Goal: Task Accomplishment & Management: Manage account settings

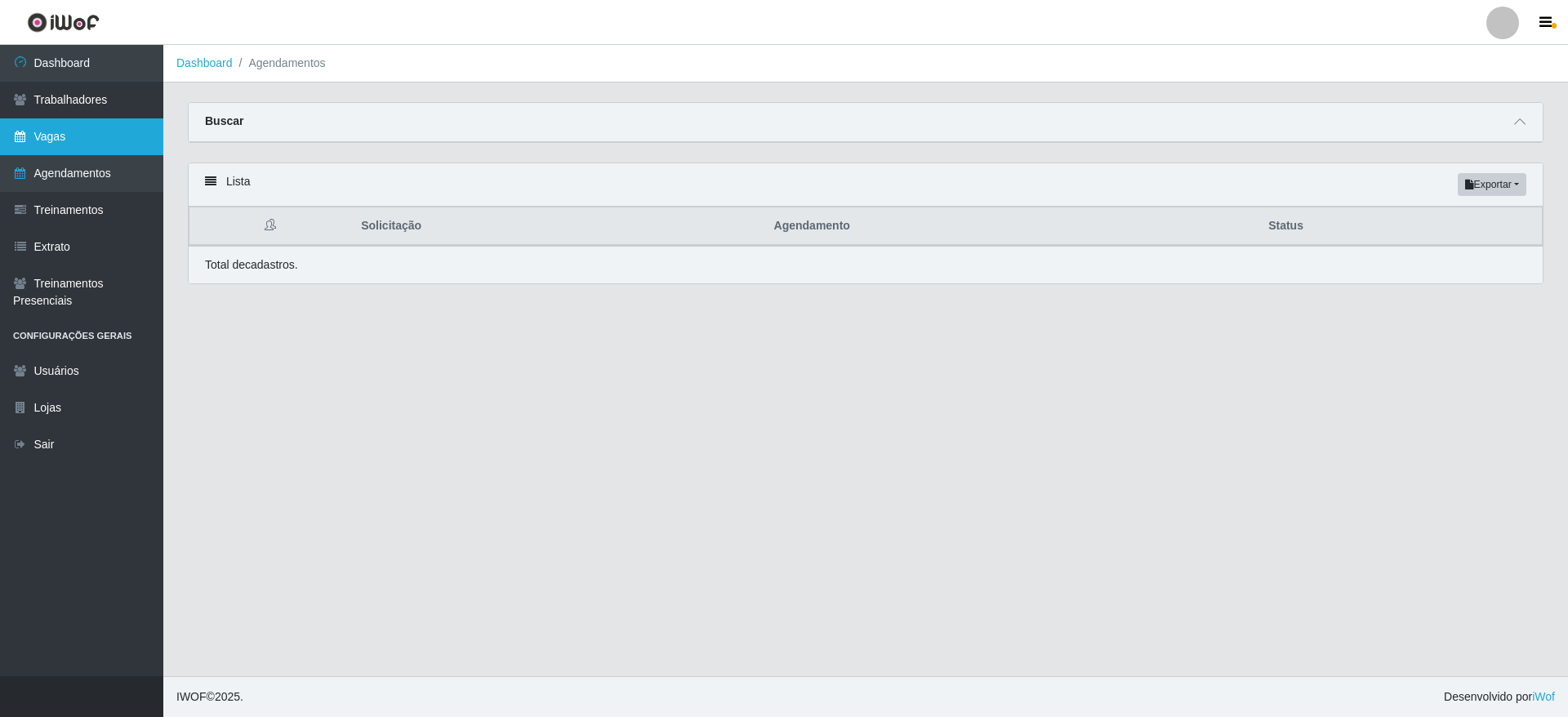
click at [126, 119] on link "Vagas" at bounding box center [82, 136] width 163 height 37
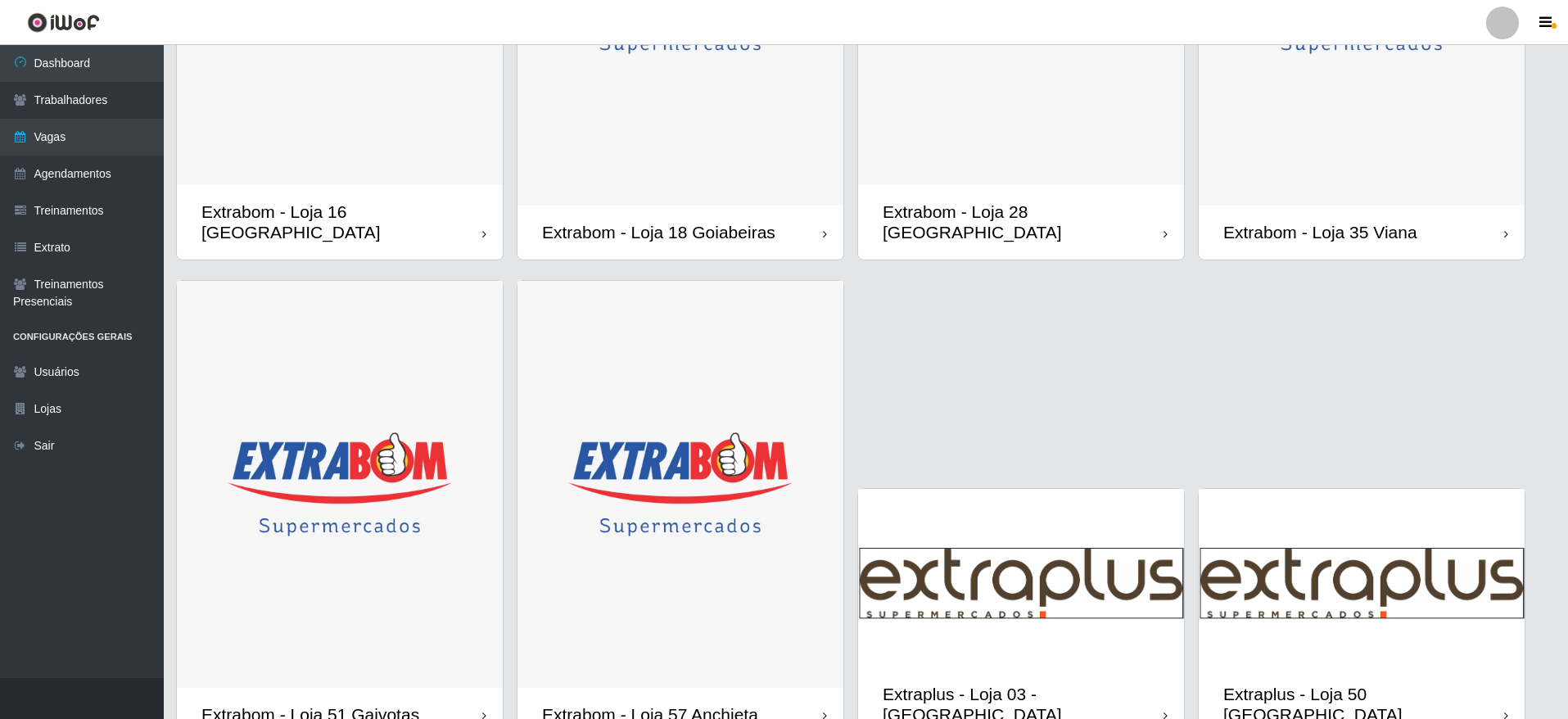
scroll to position [1394, 0]
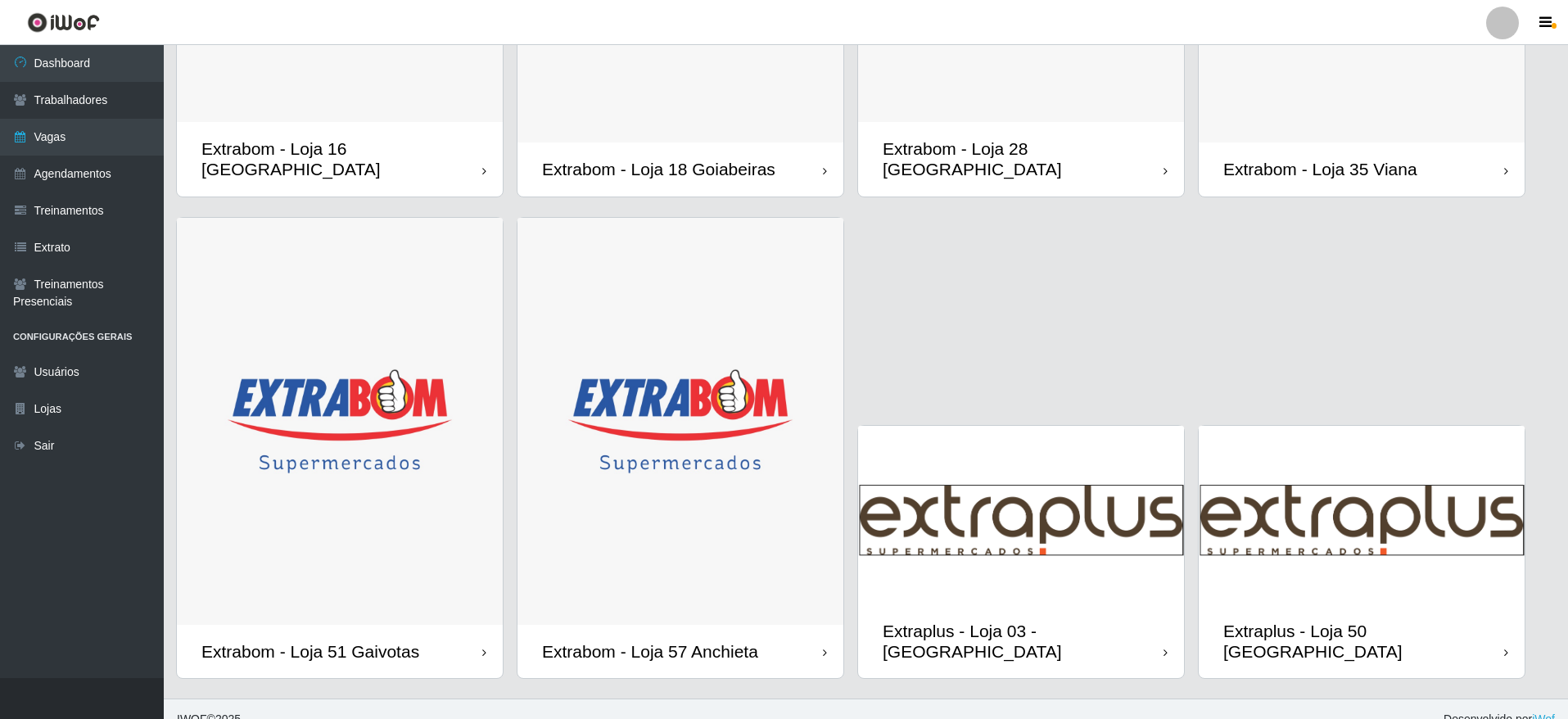
click at [1070, 520] on img at bounding box center [1022, 515] width 326 height 179
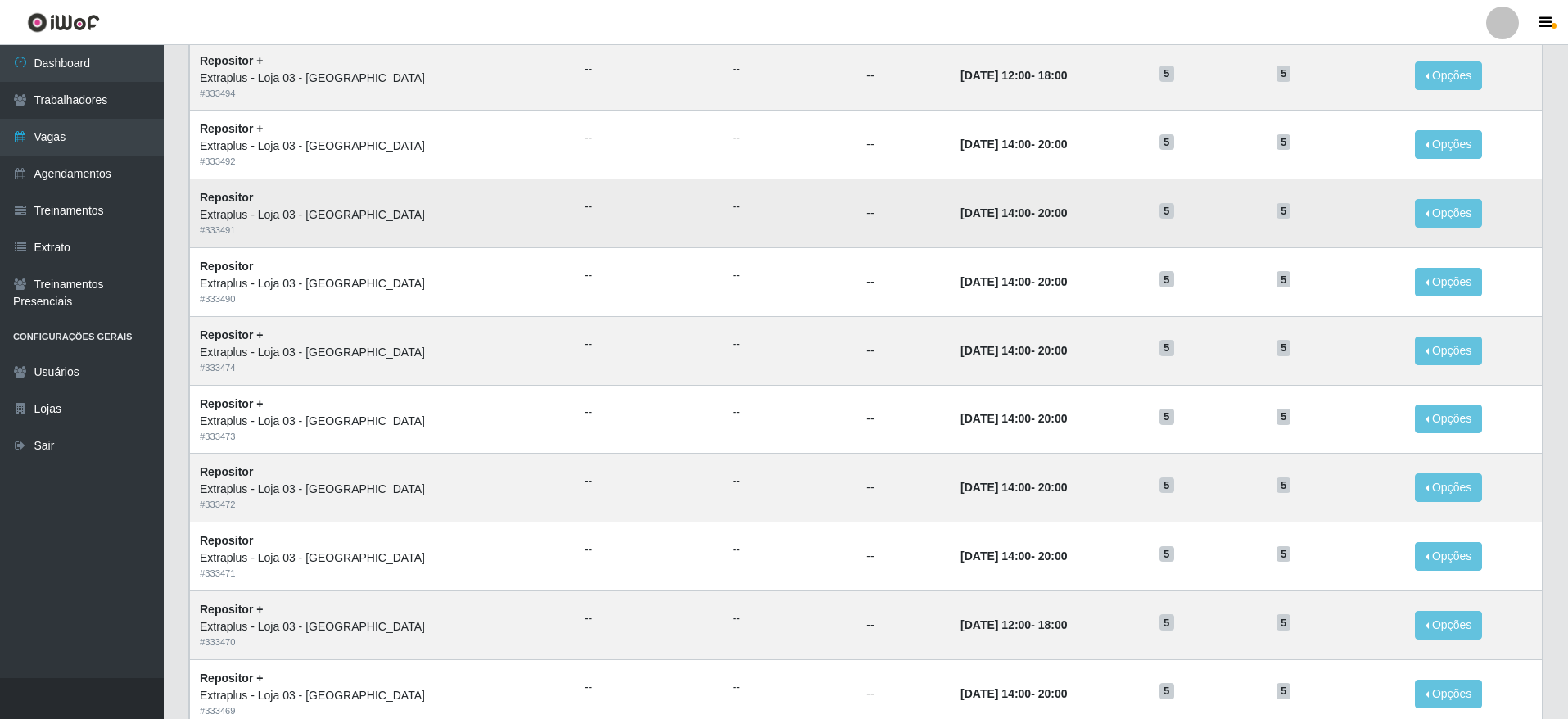
scroll to position [669, 0]
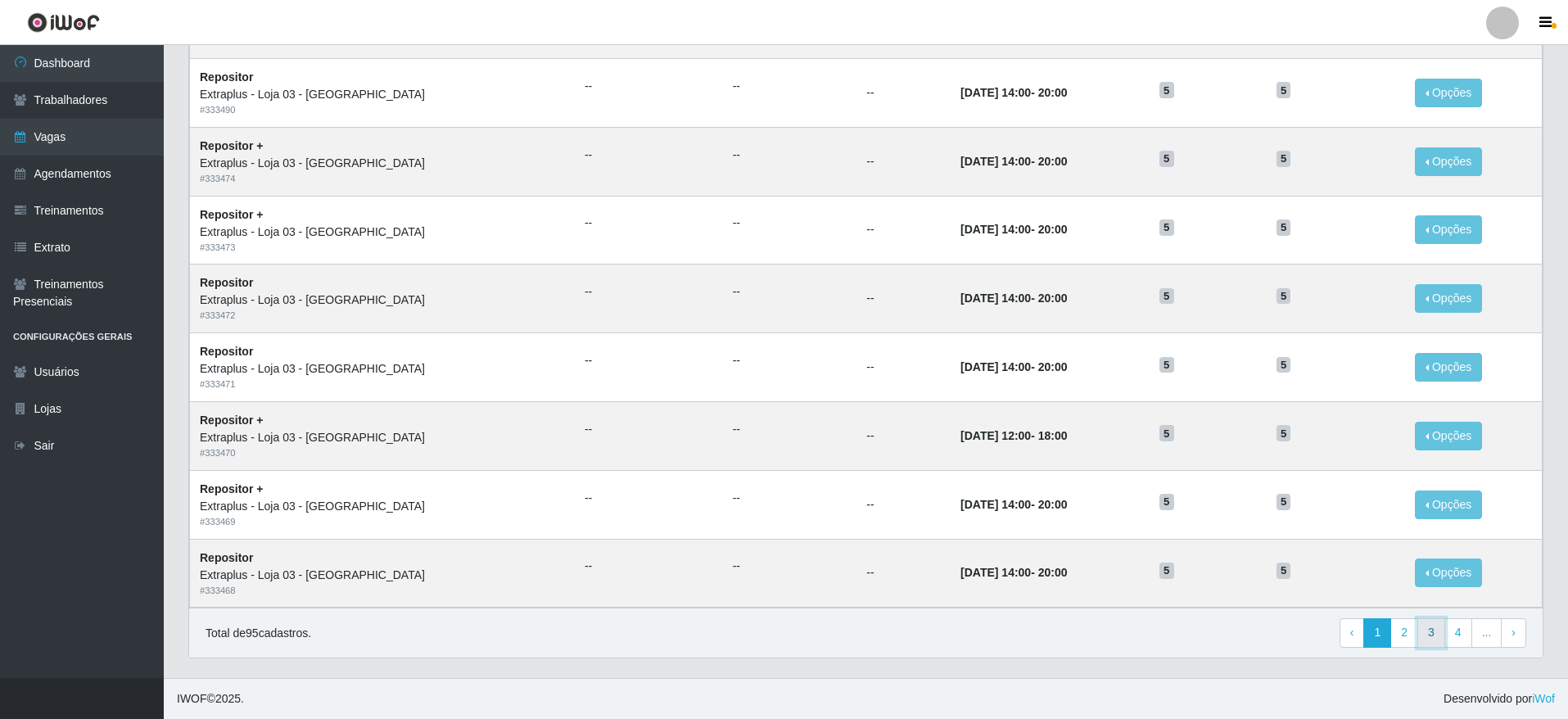
click at [1442, 632] on link "3" at bounding box center [1431, 633] width 28 height 30
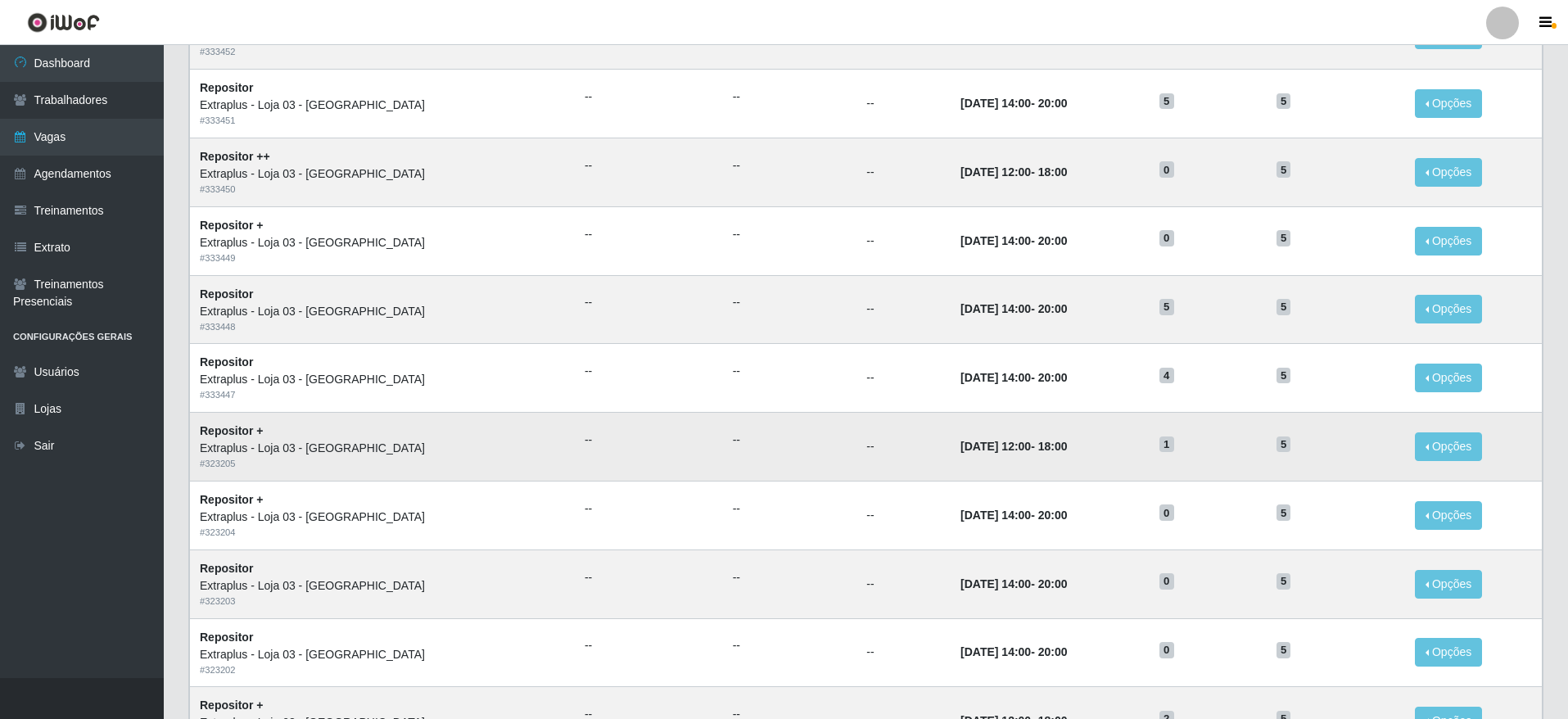
scroll to position [369, 0]
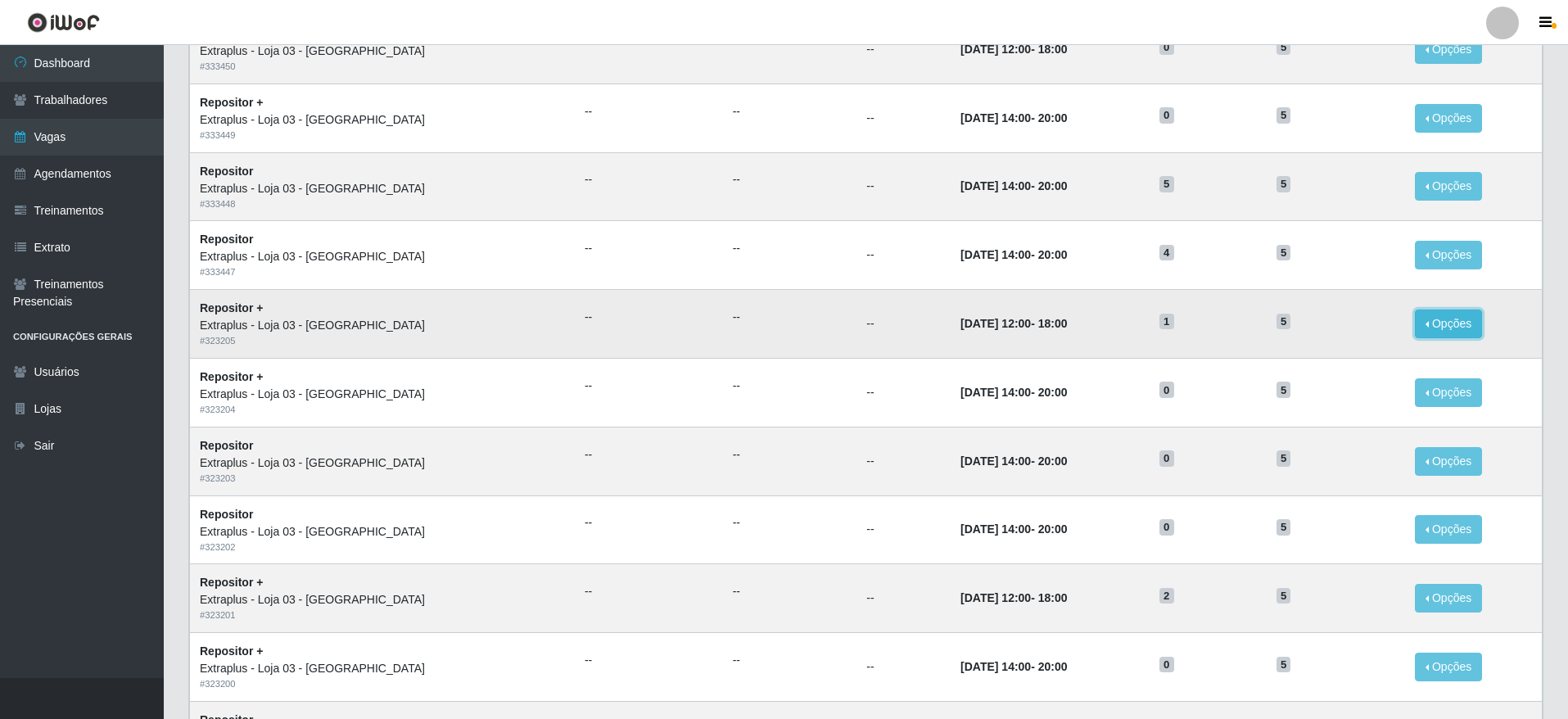
click at [1433, 326] on button "Opções" at bounding box center [1448, 323] width 67 height 29
click at [1334, 325] on link "Editar" at bounding box center [1323, 326] width 47 height 13
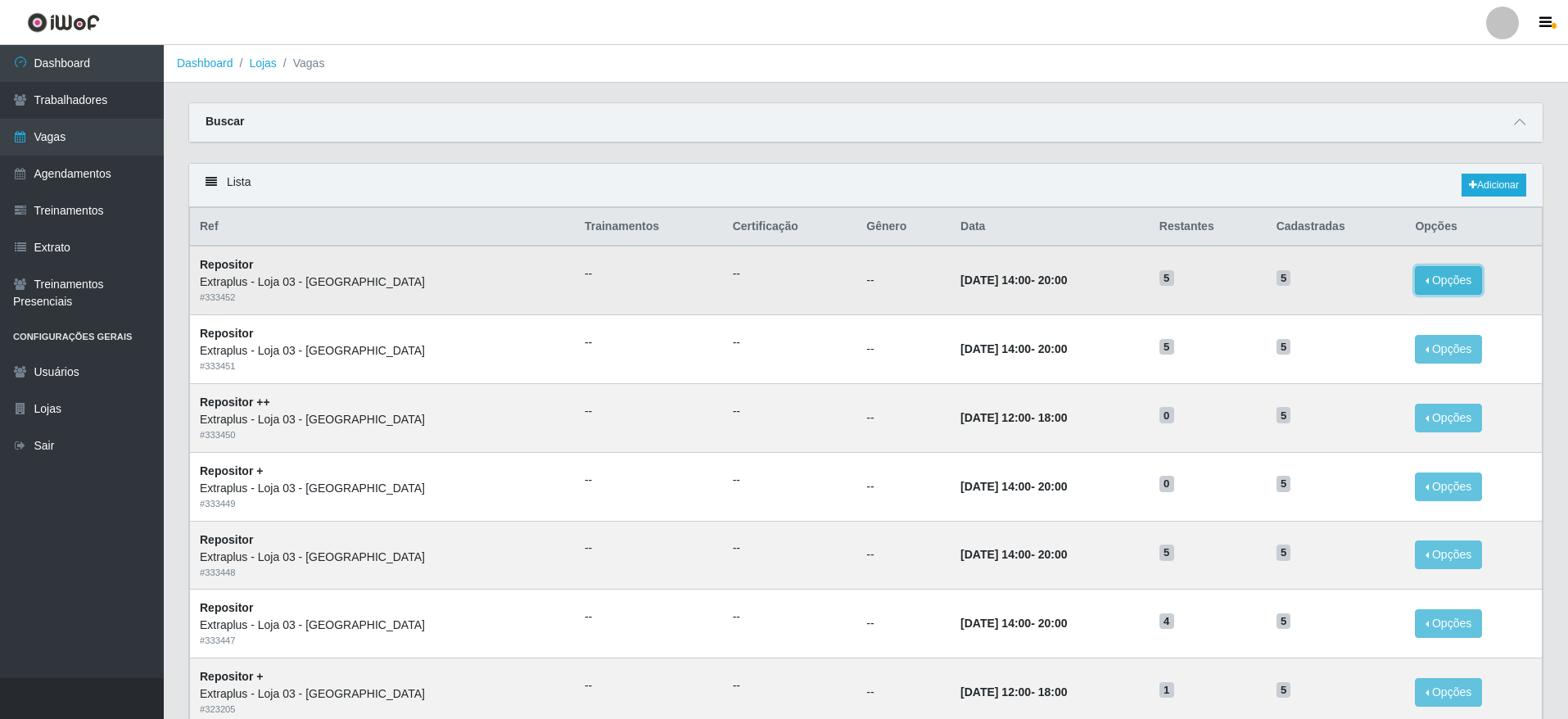
click at [1429, 287] on button "Opções" at bounding box center [1448, 280] width 67 height 29
click at [1360, 277] on button "Editar" at bounding box center [1347, 283] width 129 height 34
click at [1426, 287] on button "Opções" at bounding box center [1448, 280] width 67 height 29
click at [1366, 287] on button "Editar" at bounding box center [1347, 283] width 129 height 34
click at [1038, 275] on time "20:00" at bounding box center [1053, 280] width 30 height 13
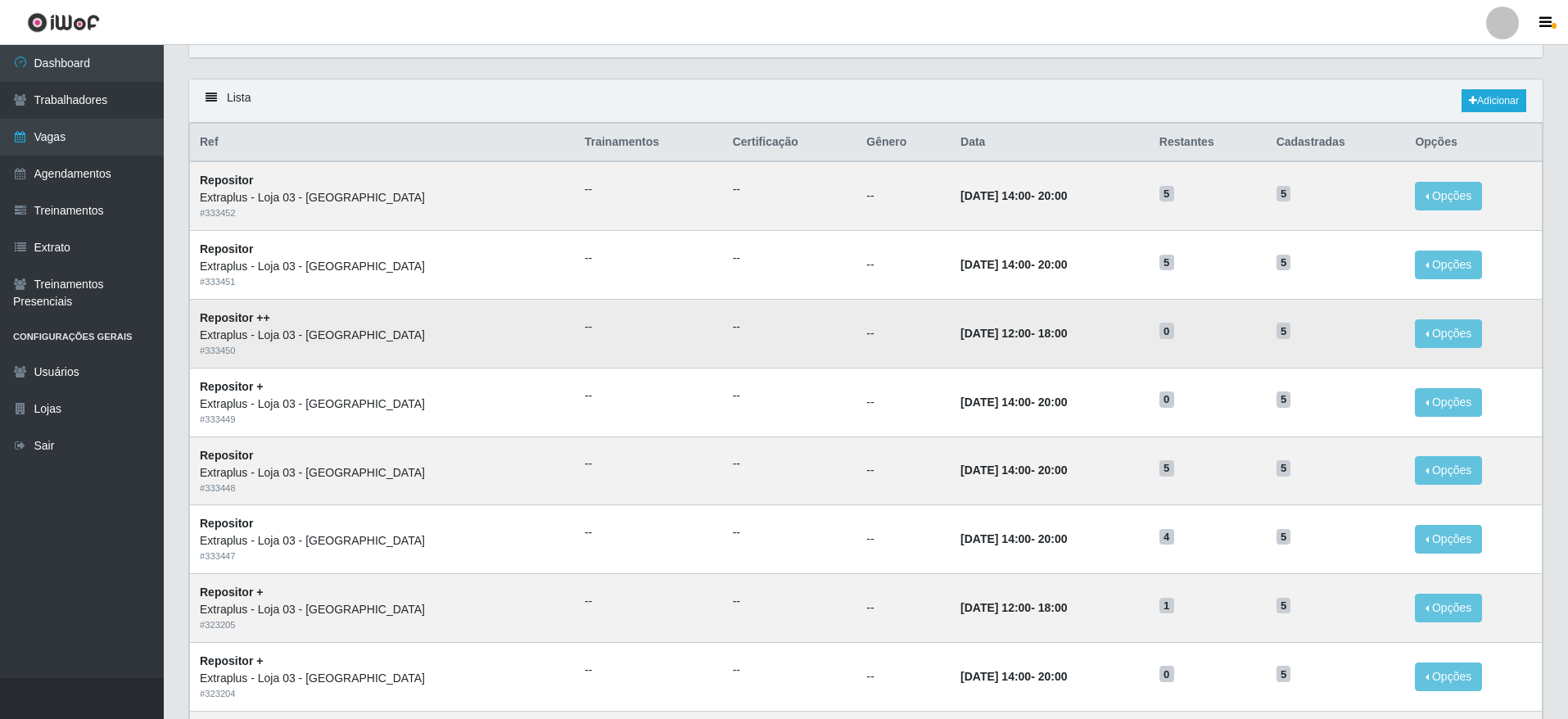
scroll to position [123, 0]
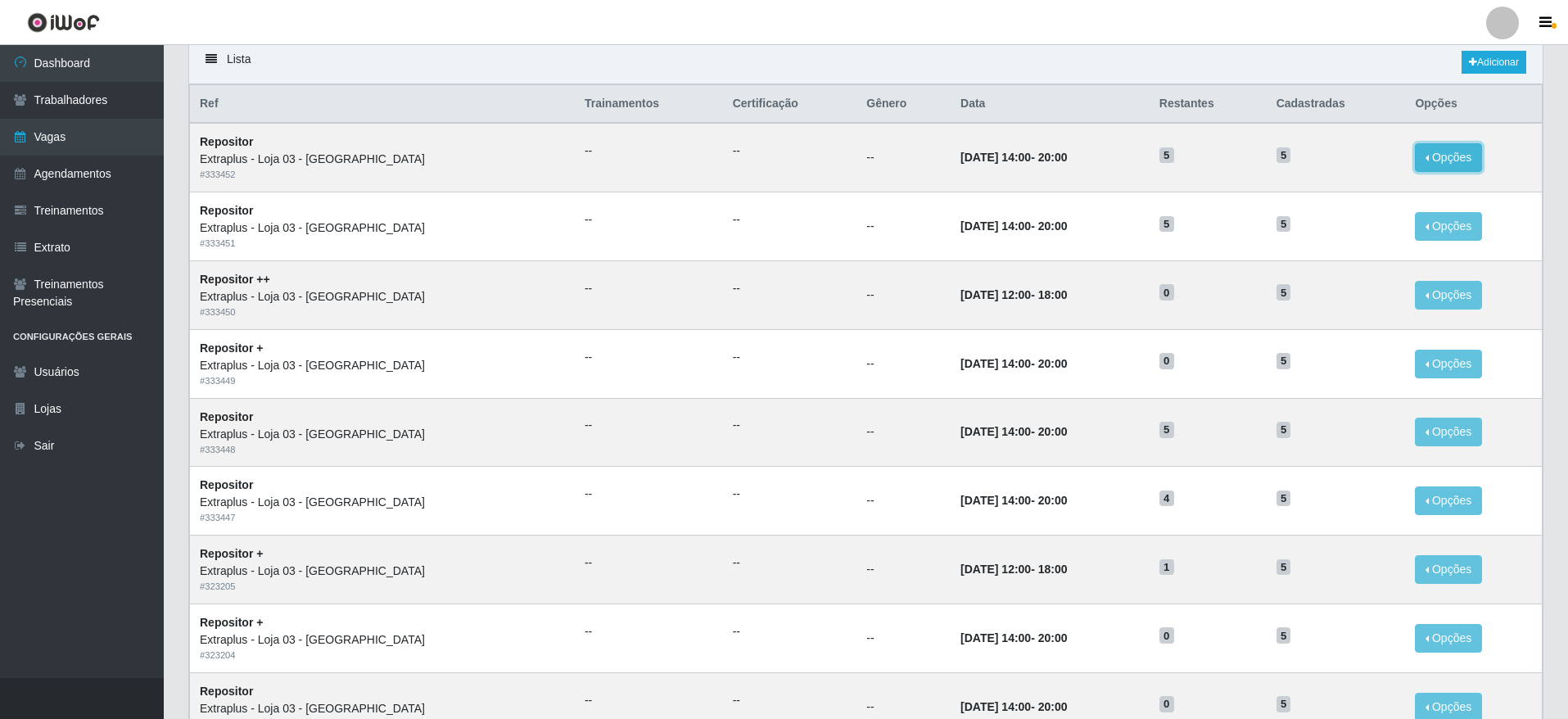
click at [1465, 146] on button "Opções" at bounding box center [1448, 157] width 67 height 29
click at [1327, 164] on link "Editar" at bounding box center [1323, 160] width 47 height 13
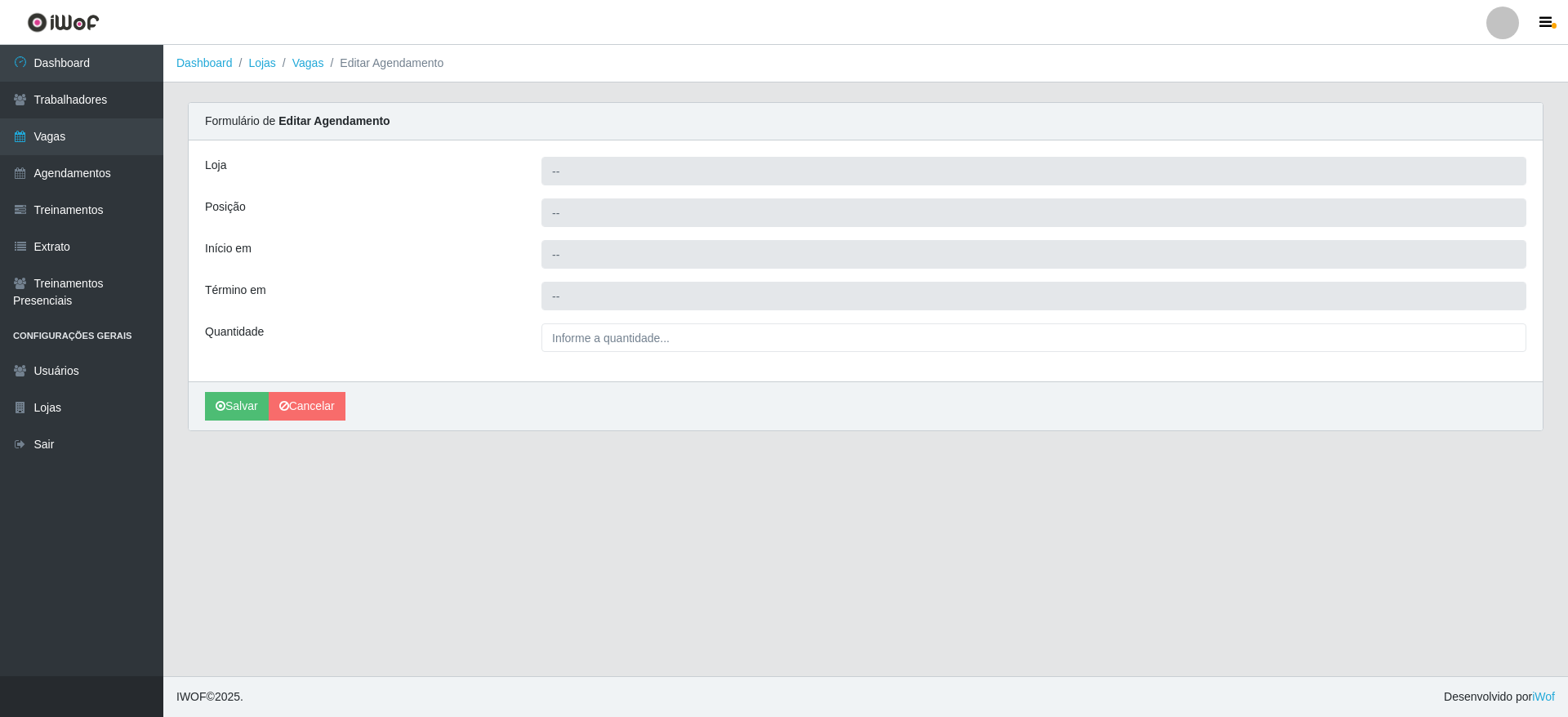
type input "Extraplus - Loja 03 - [GEOGRAPHIC_DATA]"
type input "Repositor"
type input "2025-09-12 14:00:00"
type input "2025-09-12 20:00:00"
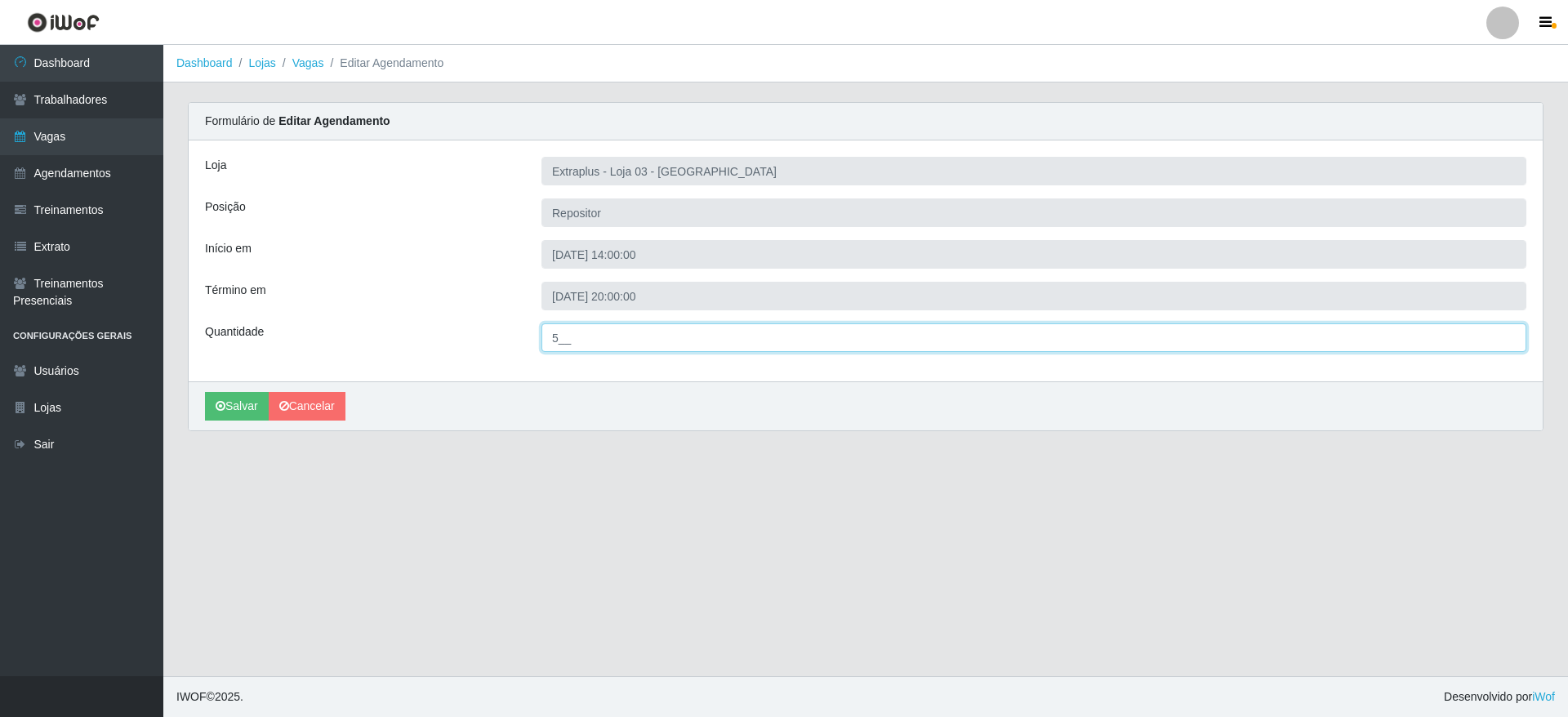
drag, startPoint x: 571, startPoint y: 335, endPoint x: 491, endPoint y: 337, distance: 80.0
click at [491, 337] on div "Quantidade 5__" at bounding box center [866, 337] width 1345 height 29
type input "3__"
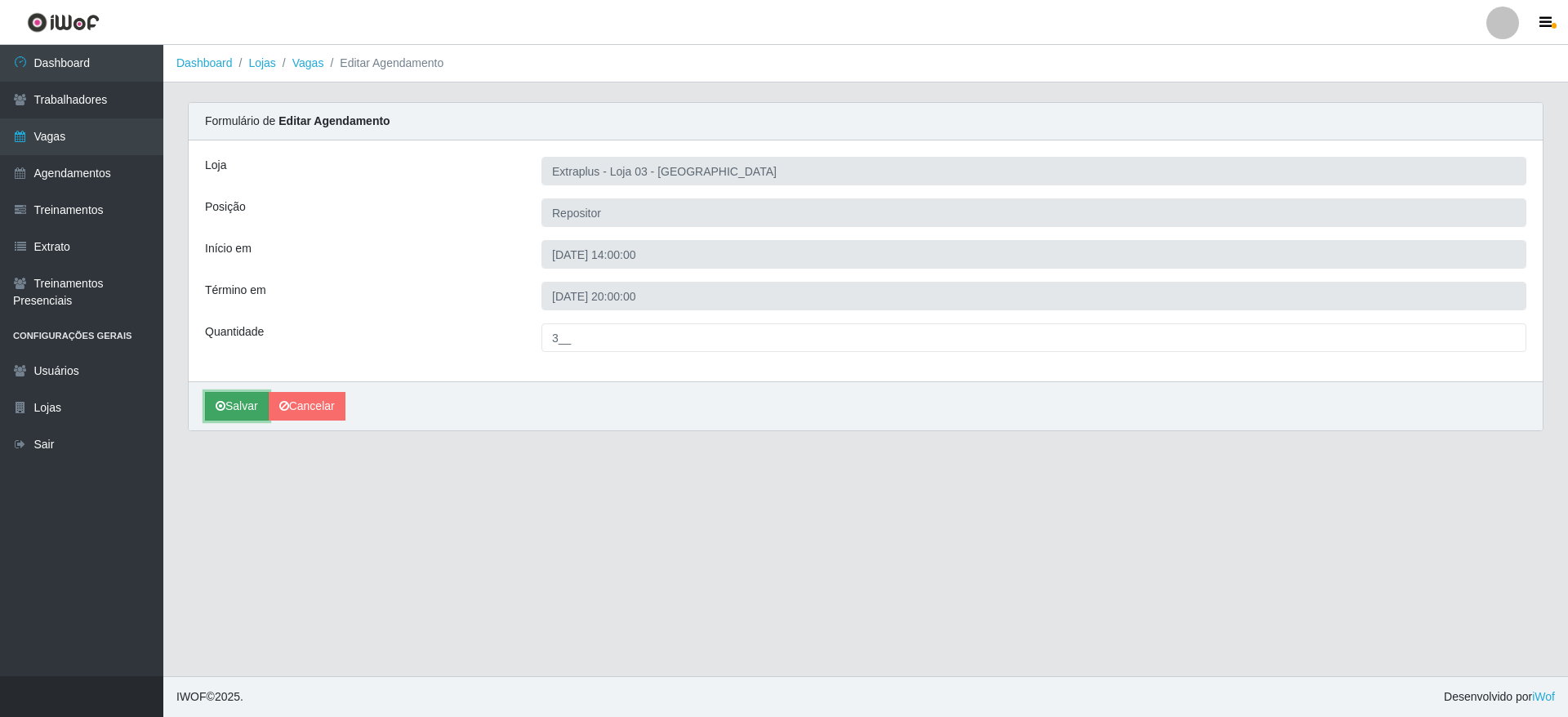
click at [235, 402] on button "Salvar" at bounding box center [236, 406] width 63 height 29
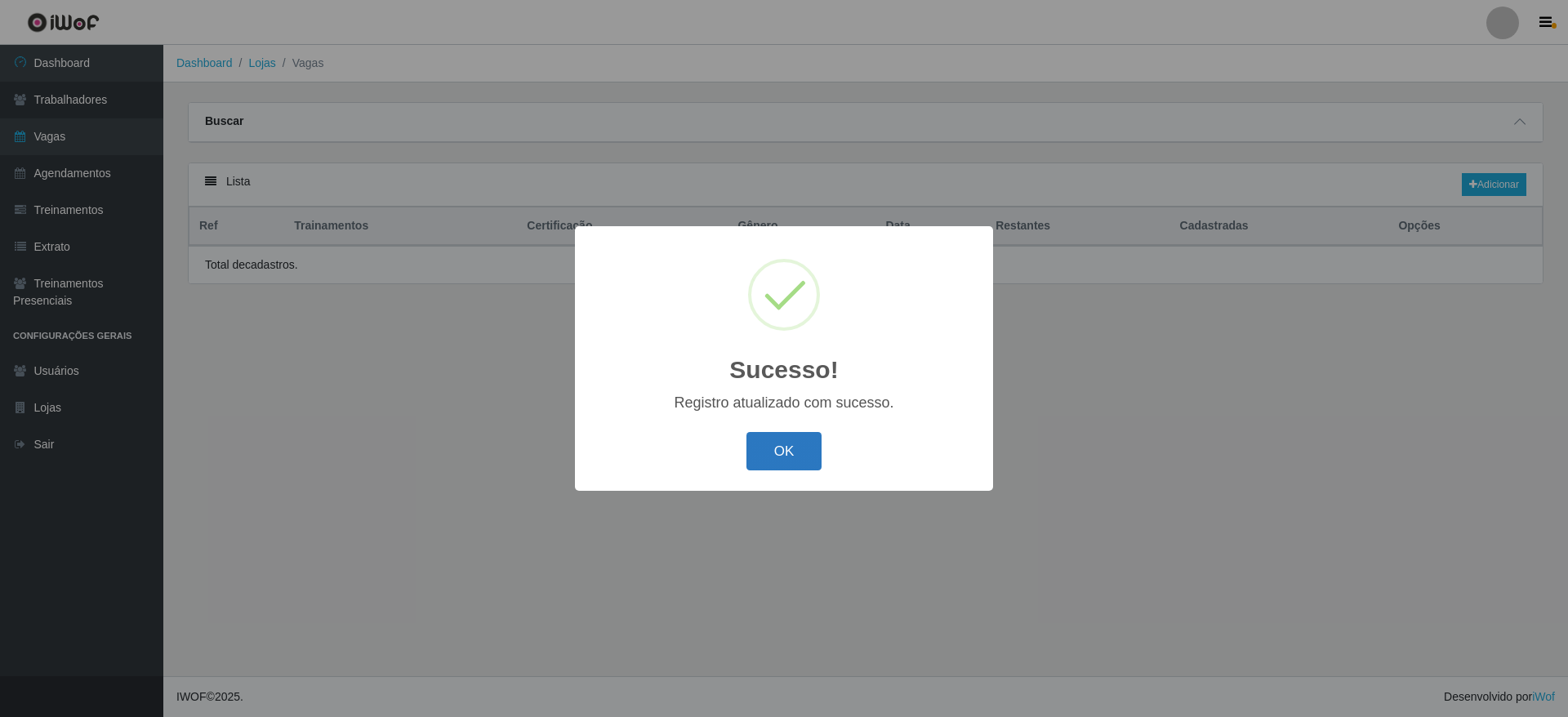
click at [790, 434] on button "OK" at bounding box center [784, 451] width 76 height 38
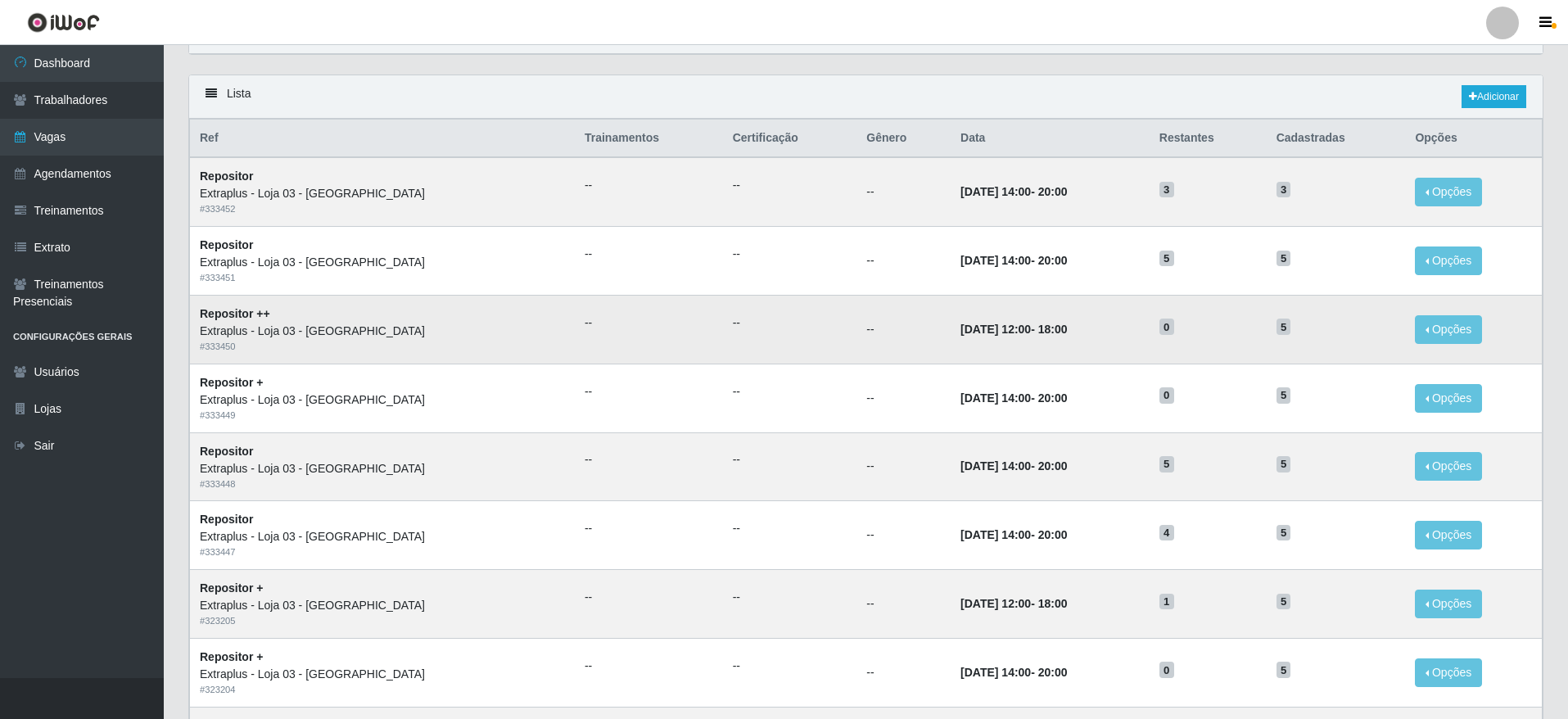
scroll to position [123, 0]
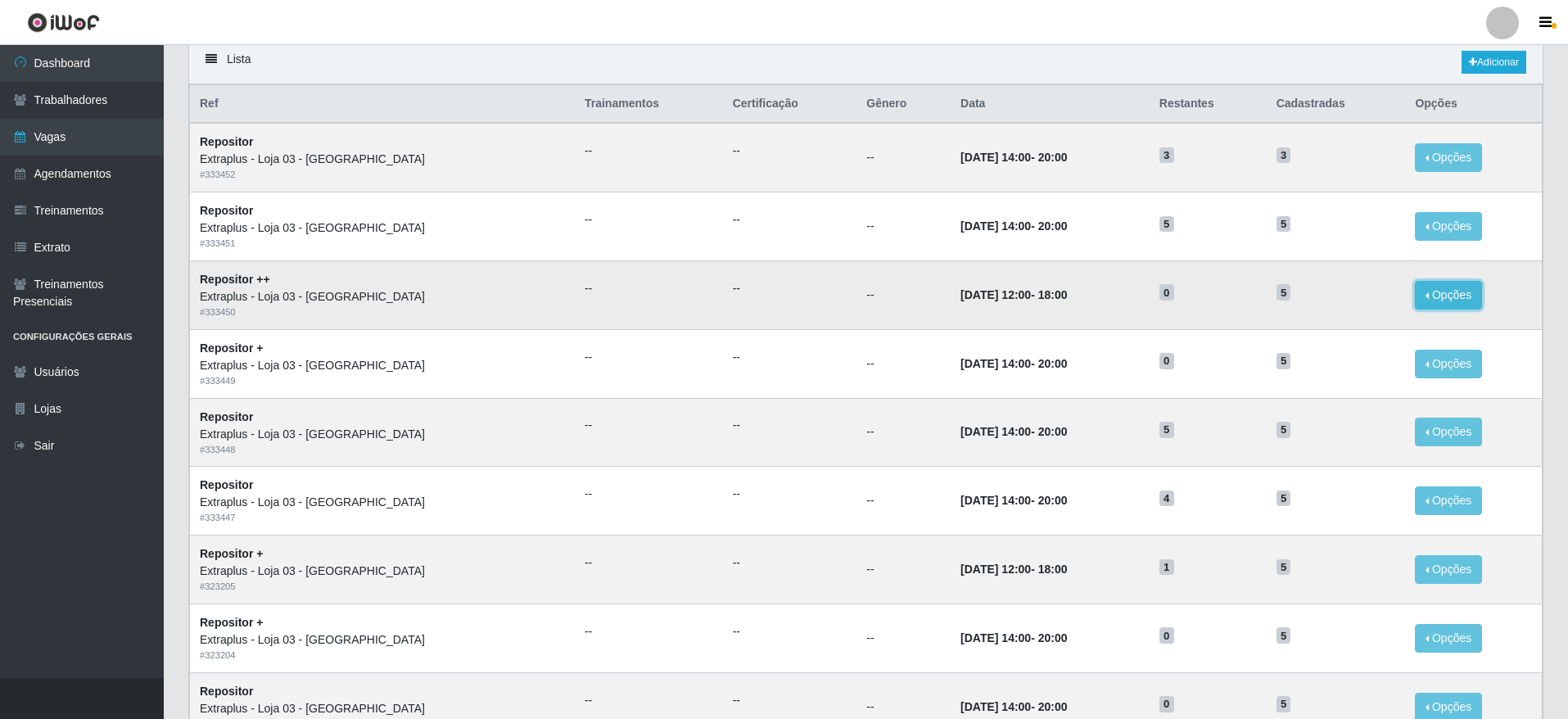
click at [1450, 291] on button "Opções" at bounding box center [1448, 295] width 67 height 29
click at [1329, 302] on link "Editar" at bounding box center [1323, 297] width 47 height 13
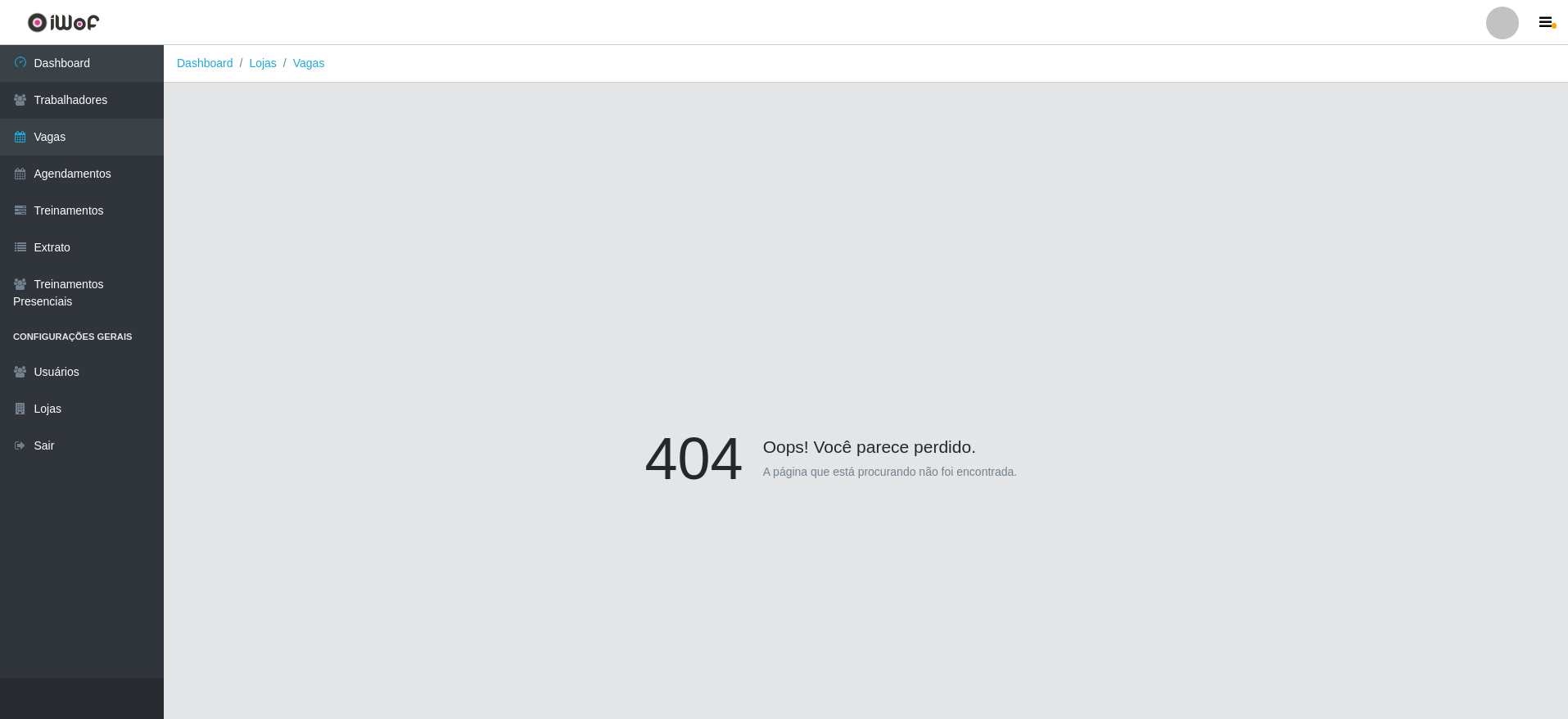
scroll to position [123, 0]
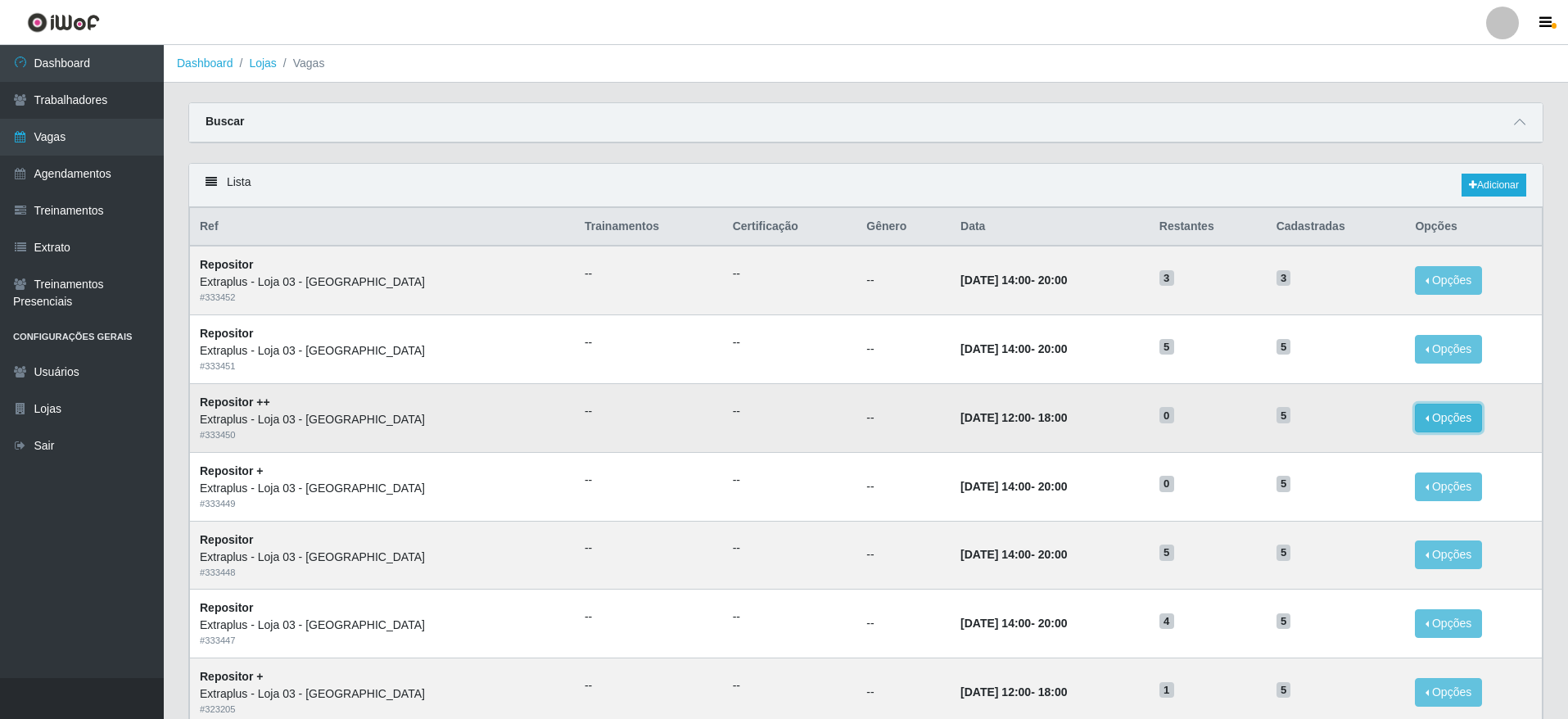
click at [1448, 424] on button "Opções" at bounding box center [1448, 417] width 67 height 29
click at [1318, 419] on link "Editar" at bounding box center [1323, 420] width 47 height 13
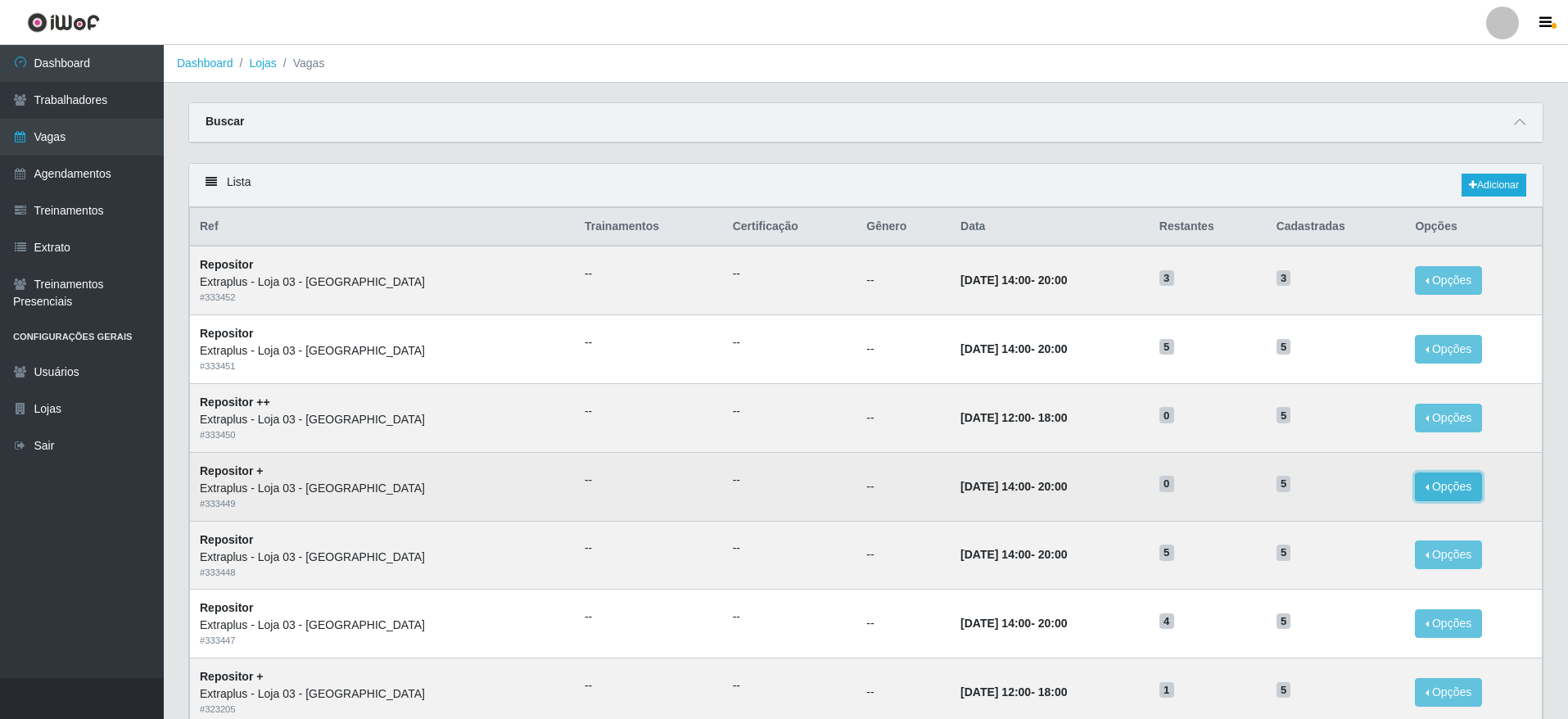
click at [1442, 491] on button "Opções" at bounding box center [1448, 486] width 67 height 29
click at [1320, 488] on link "Editar" at bounding box center [1323, 489] width 47 height 13
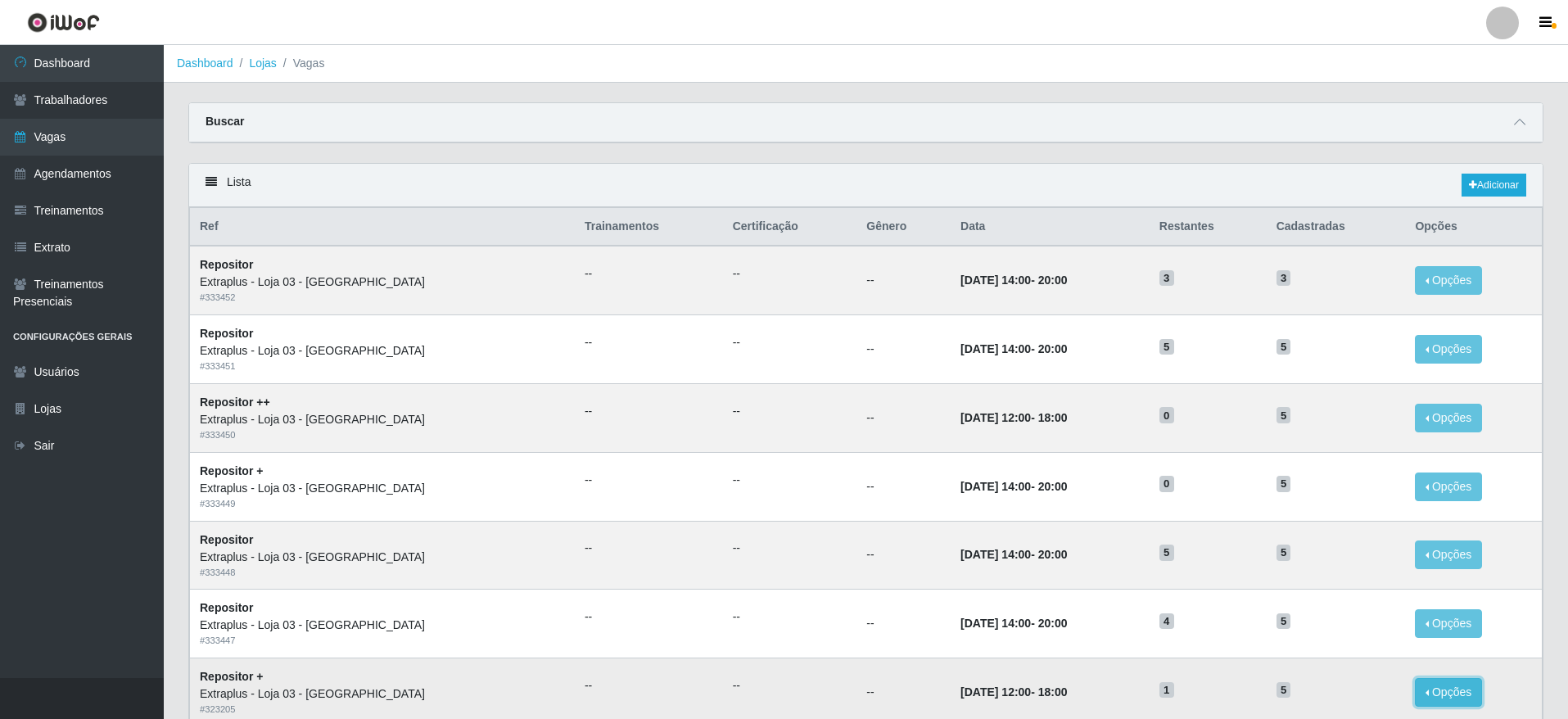
click at [1442, 691] on button "Opções" at bounding box center [1448, 692] width 67 height 29
click at [1314, 699] on link "Editar" at bounding box center [1323, 695] width 47 height 13
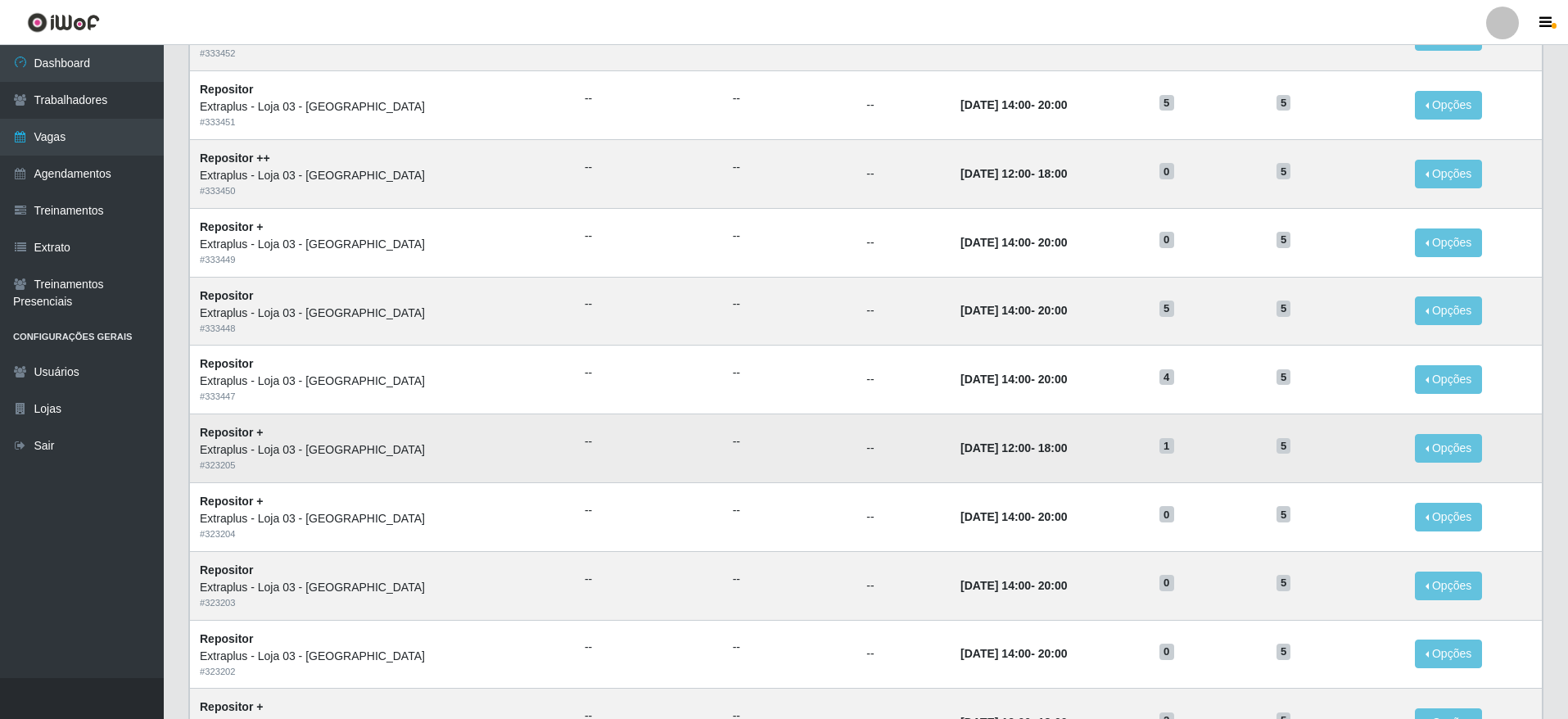
scroll to position [246, 0]
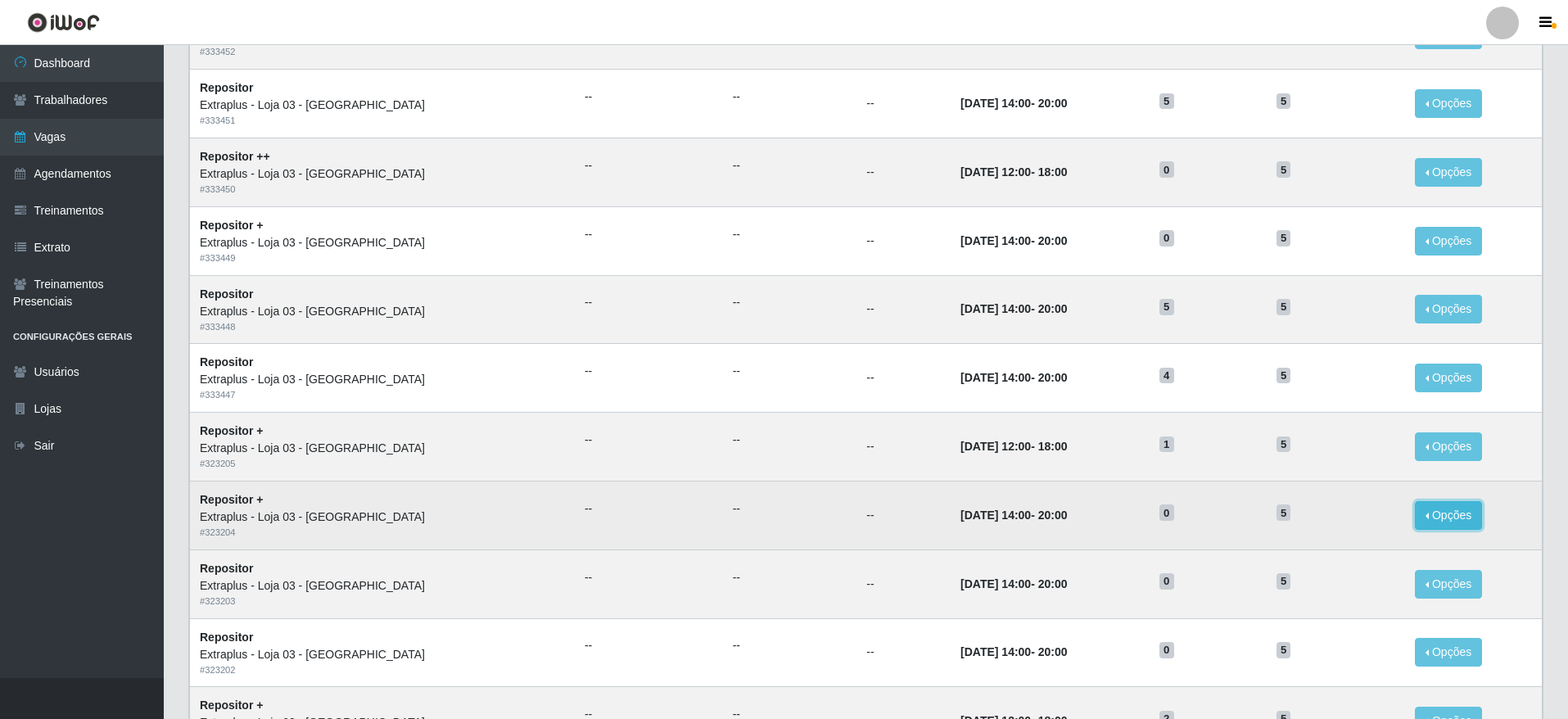
click at [1462, 512] on button "Opções" at bounding box center [1448, 515] width 67 height 29
click at [1334, 512] on link "Editar" at bounding box center [1323, 518] width 47 height 13
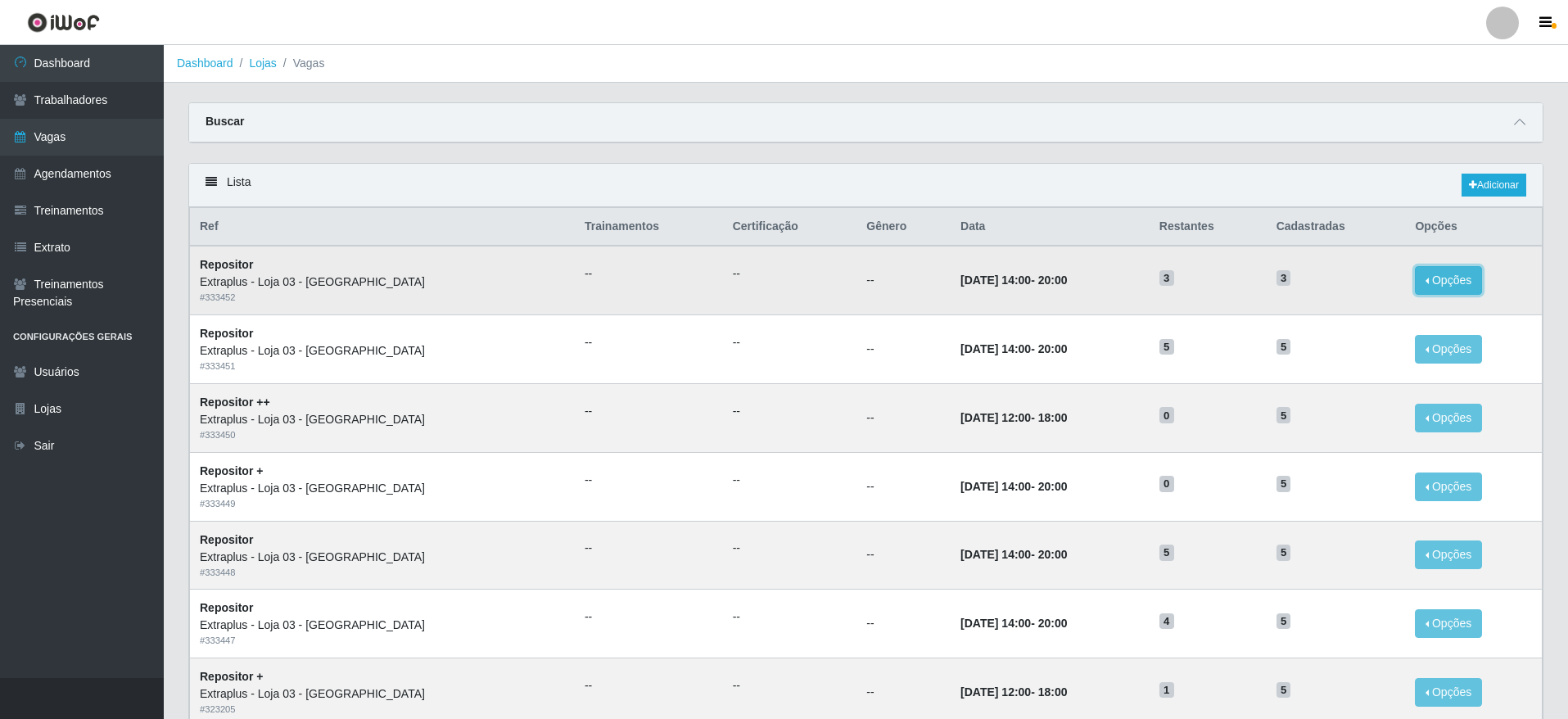
click at [1453, 276] on button "Opções" at bounding box center [1448, 280] width 67 height 29
click at [960, 275] on time "12/09/2025, 14:00" at bounding box center [995, 280] width 71 height 13
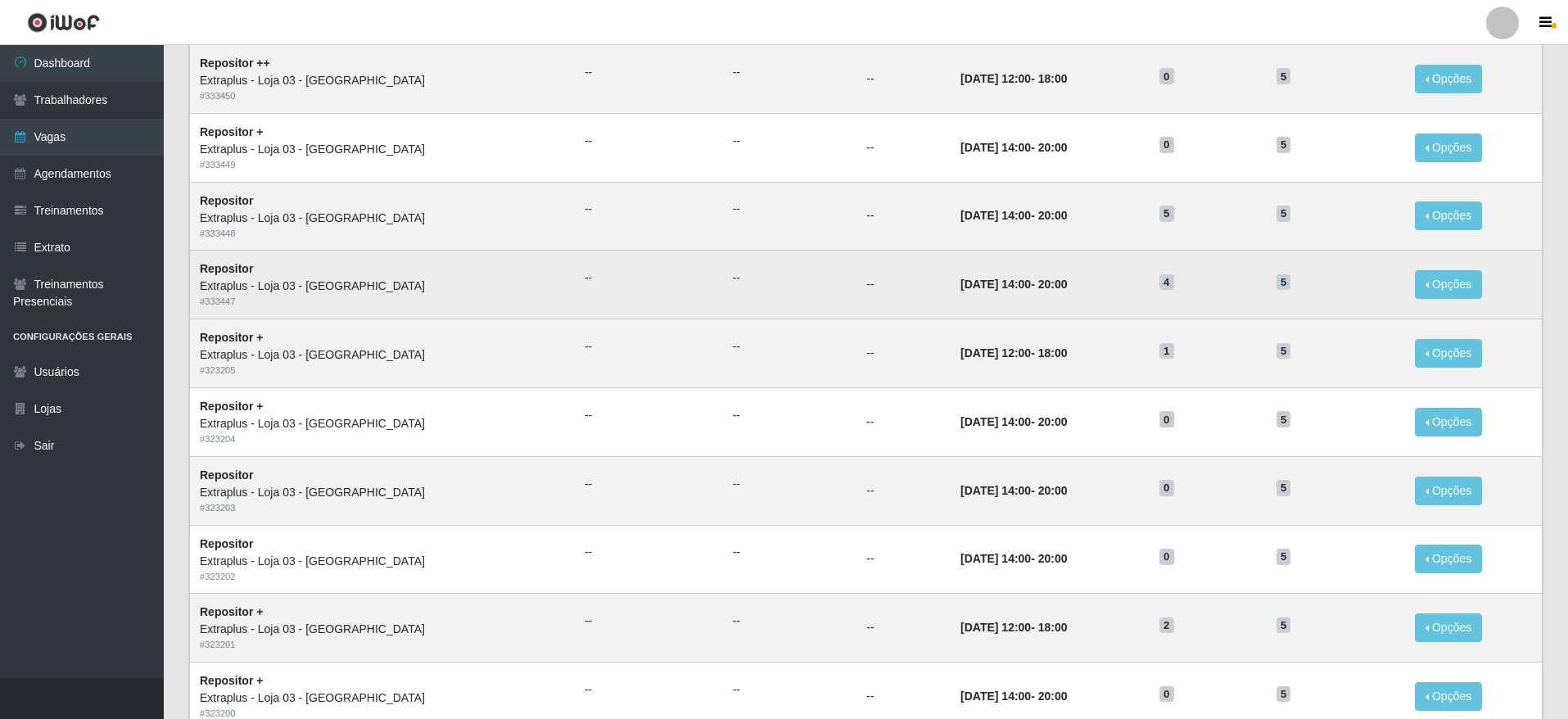
scroll to position [301, 0]
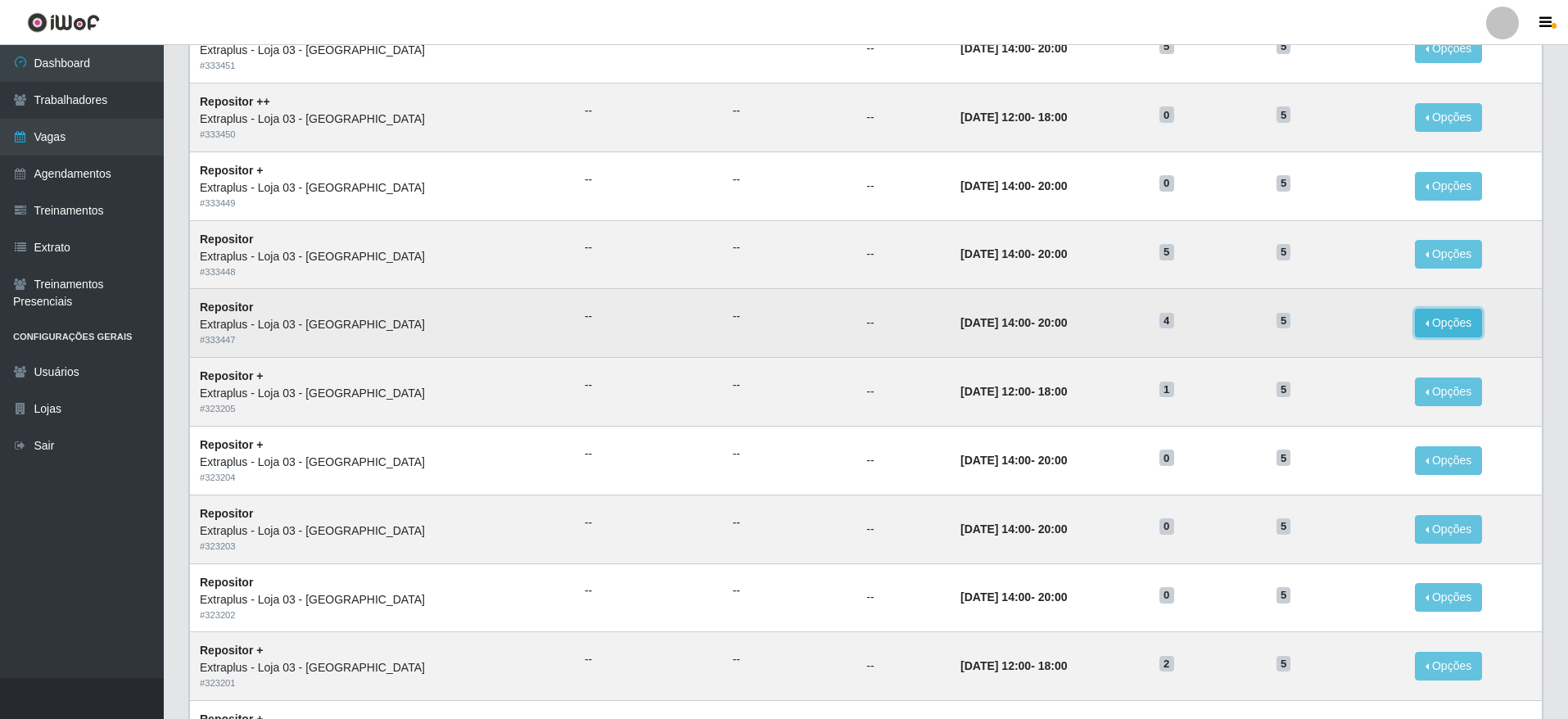
click at [1436, 318] on button "Opções" at bounding box center [1448, 322] width 67 height 29
click at [1317, 330] on link "Editar" at bounding box center [1323, 325] width 47 height 13
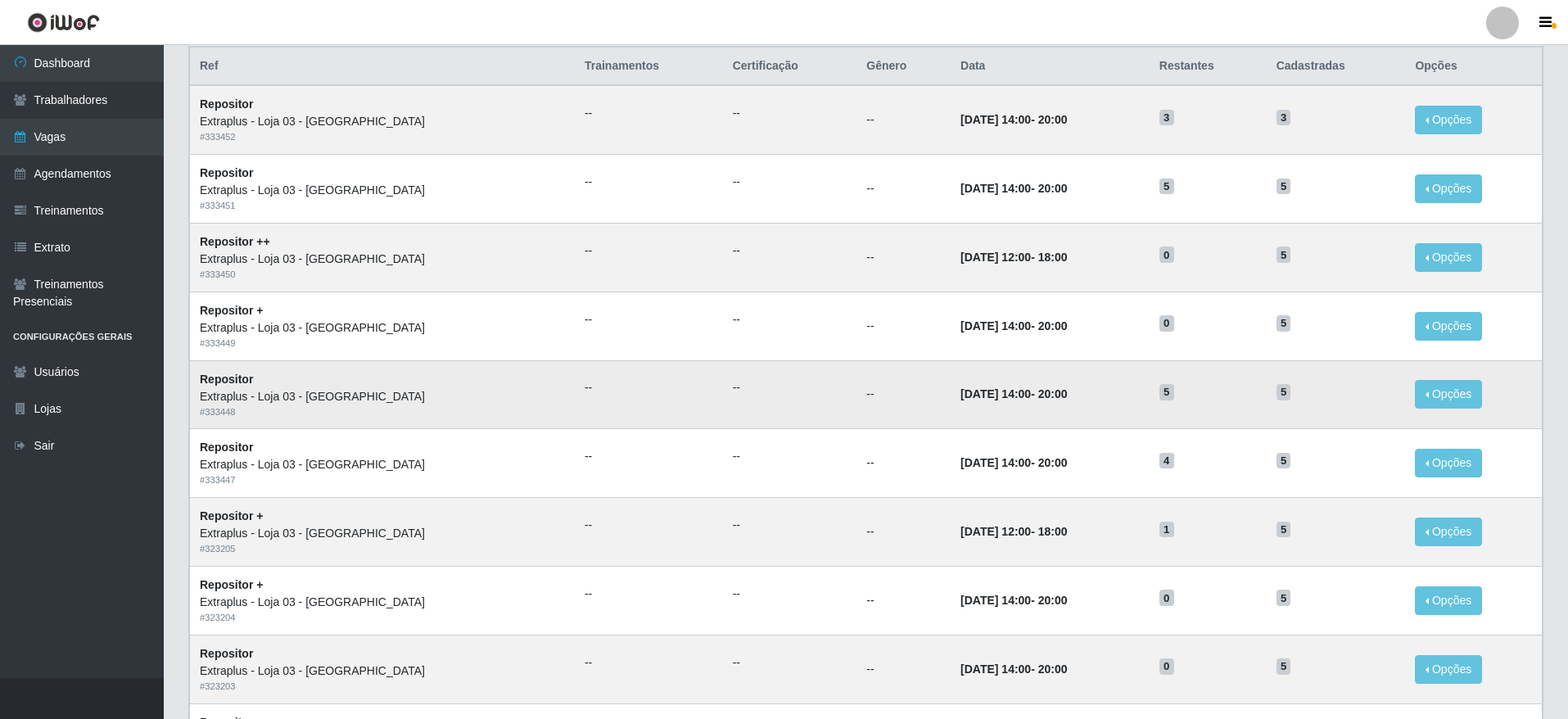
scroll to position [123, 0]
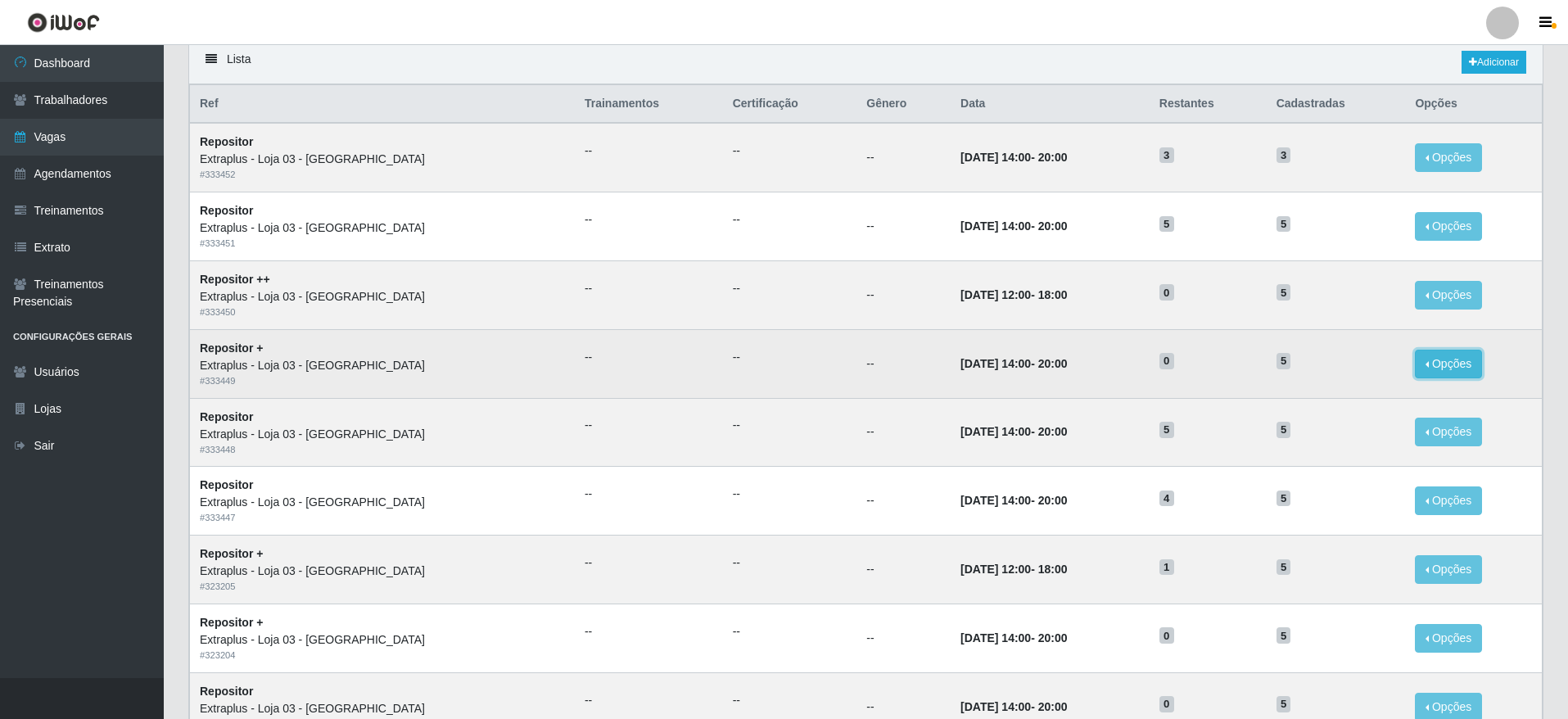
click at [1426, 370] on button "Opções" at bounding box center [1448, 363] width 67 height 29
click at [1318, 368] on link "Editar" at bounding box center [1323, 366] width 47 height 13
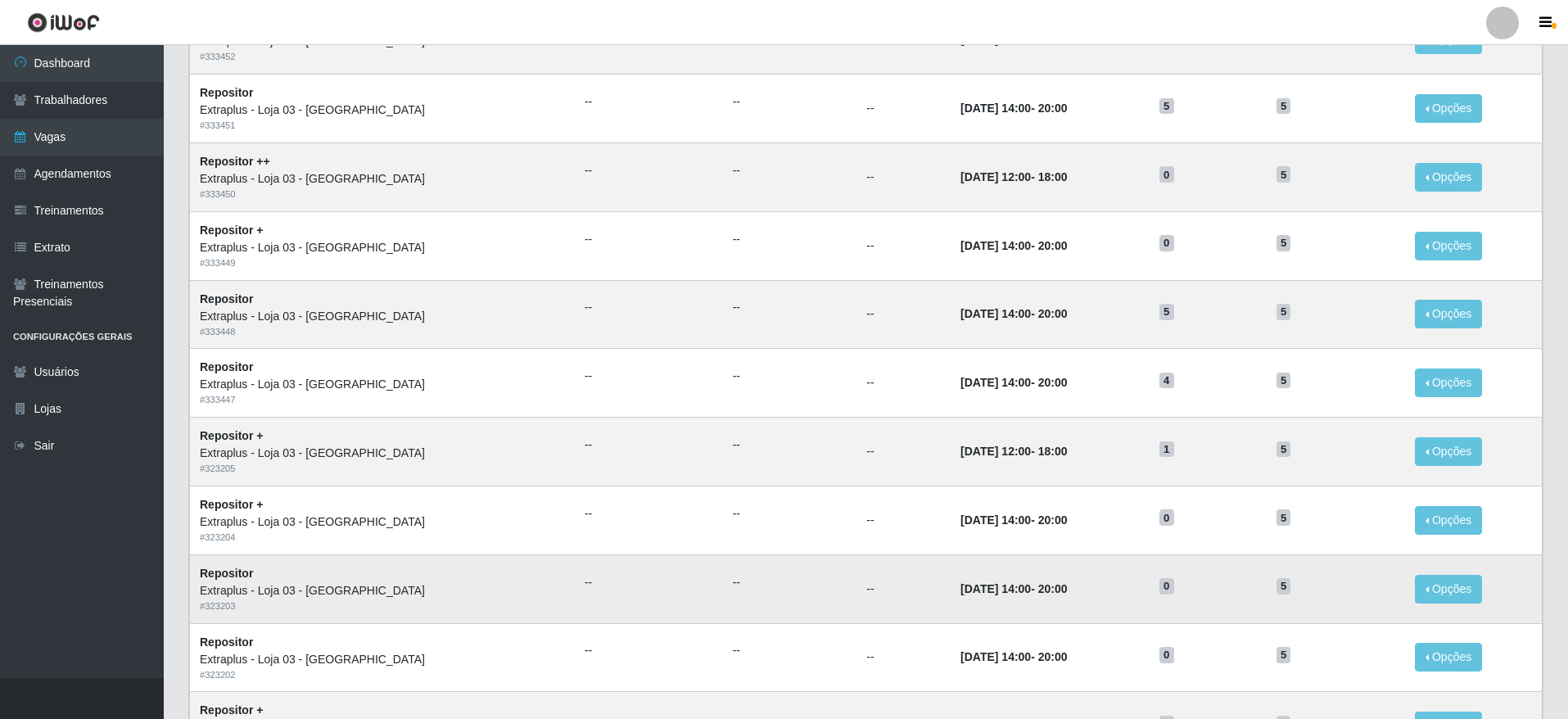
scroll to position [246, 0]
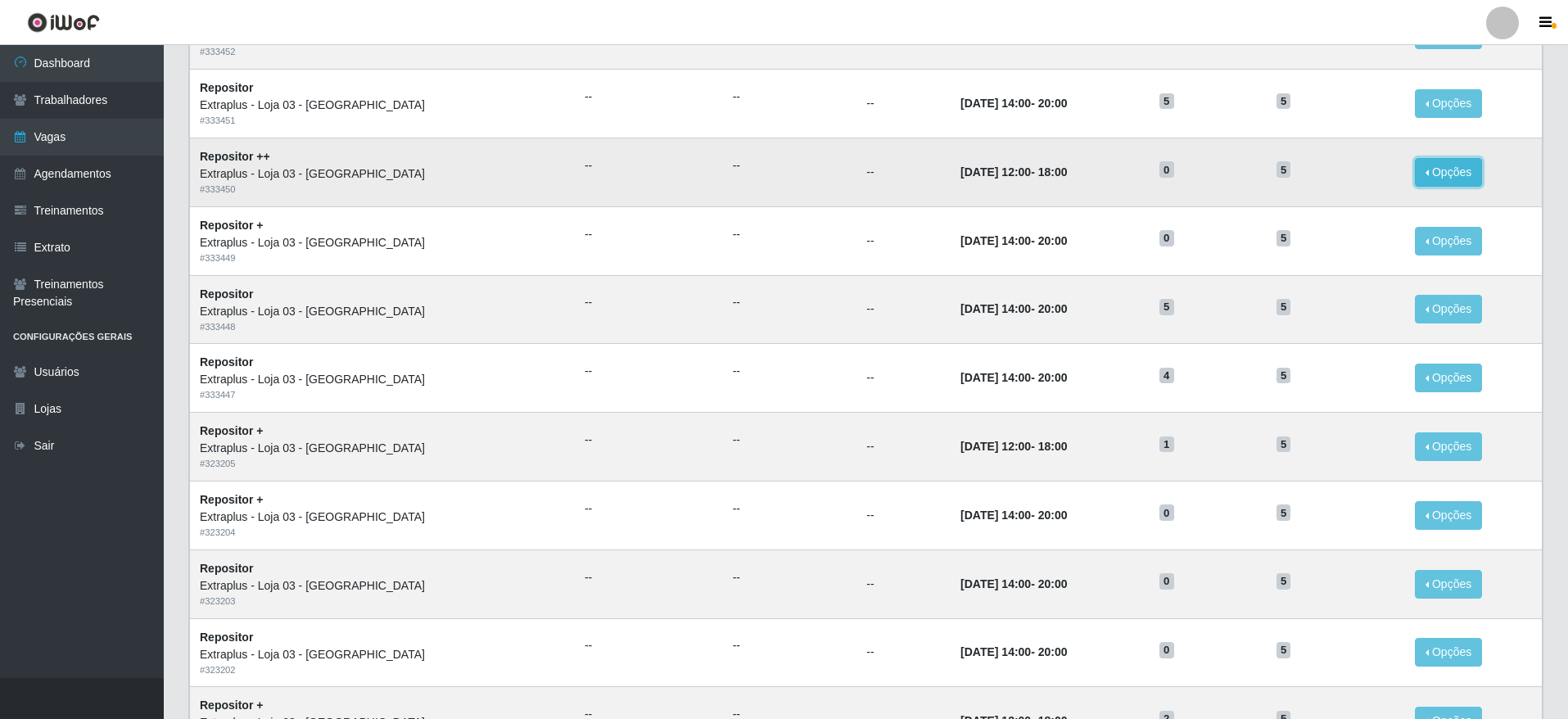
click at [1458, 179] on button "Opções" at bounding box center [1448, 172] width 67 height 29
click at [1341, 174] on link "Editar" at bounding box center [1323, 175] width 47 height 13
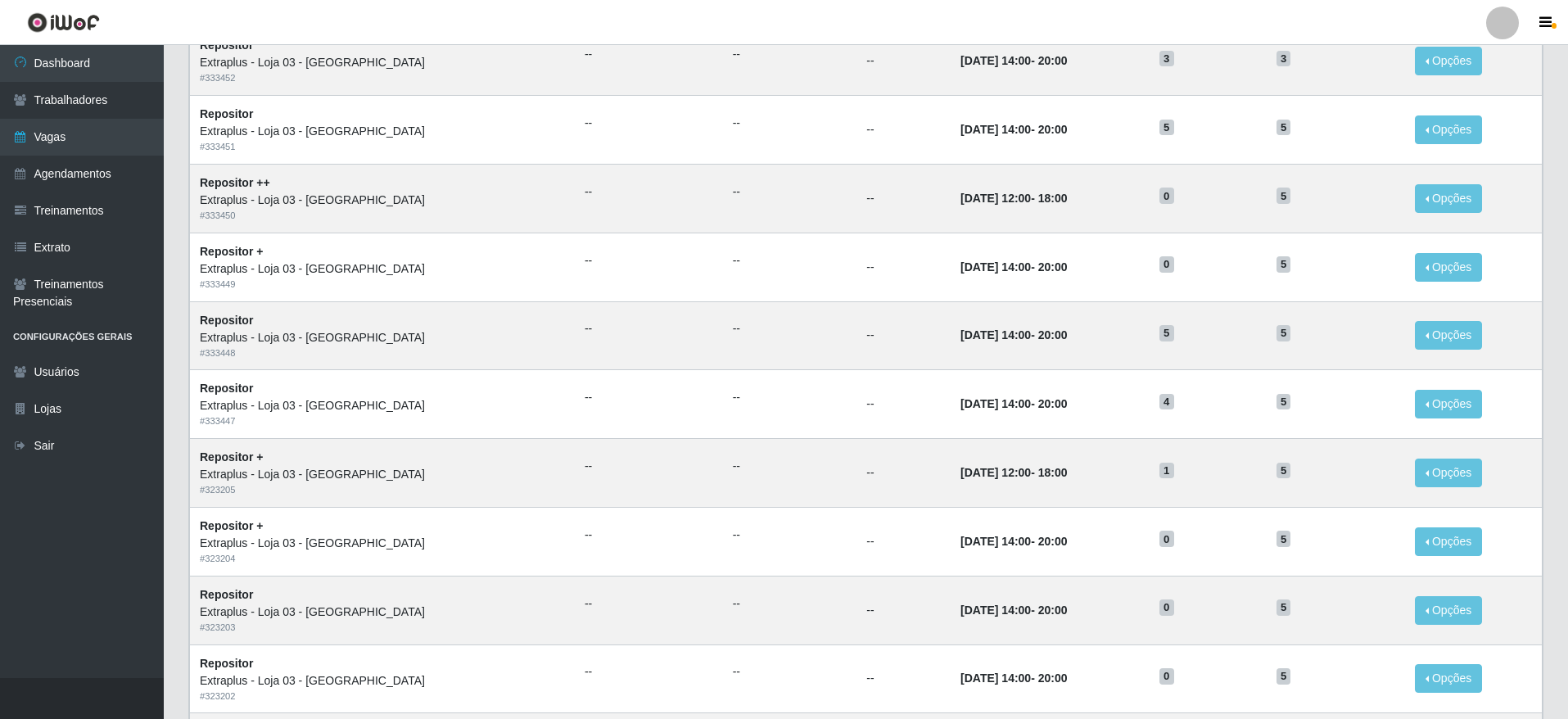
scroll to position [669, 0]
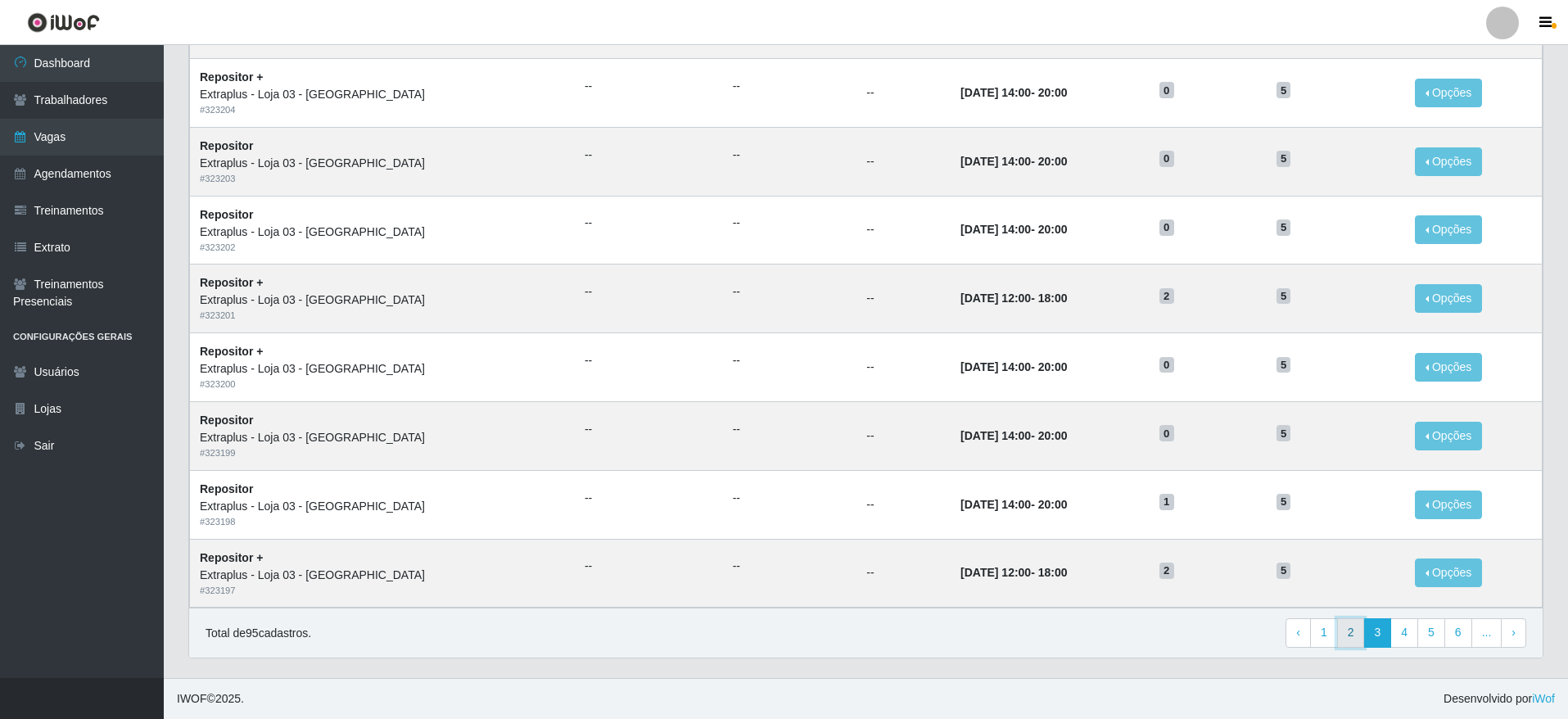
click at [1354, 642] on link "2" at bounding box center [1351, 633] width 28 height 30
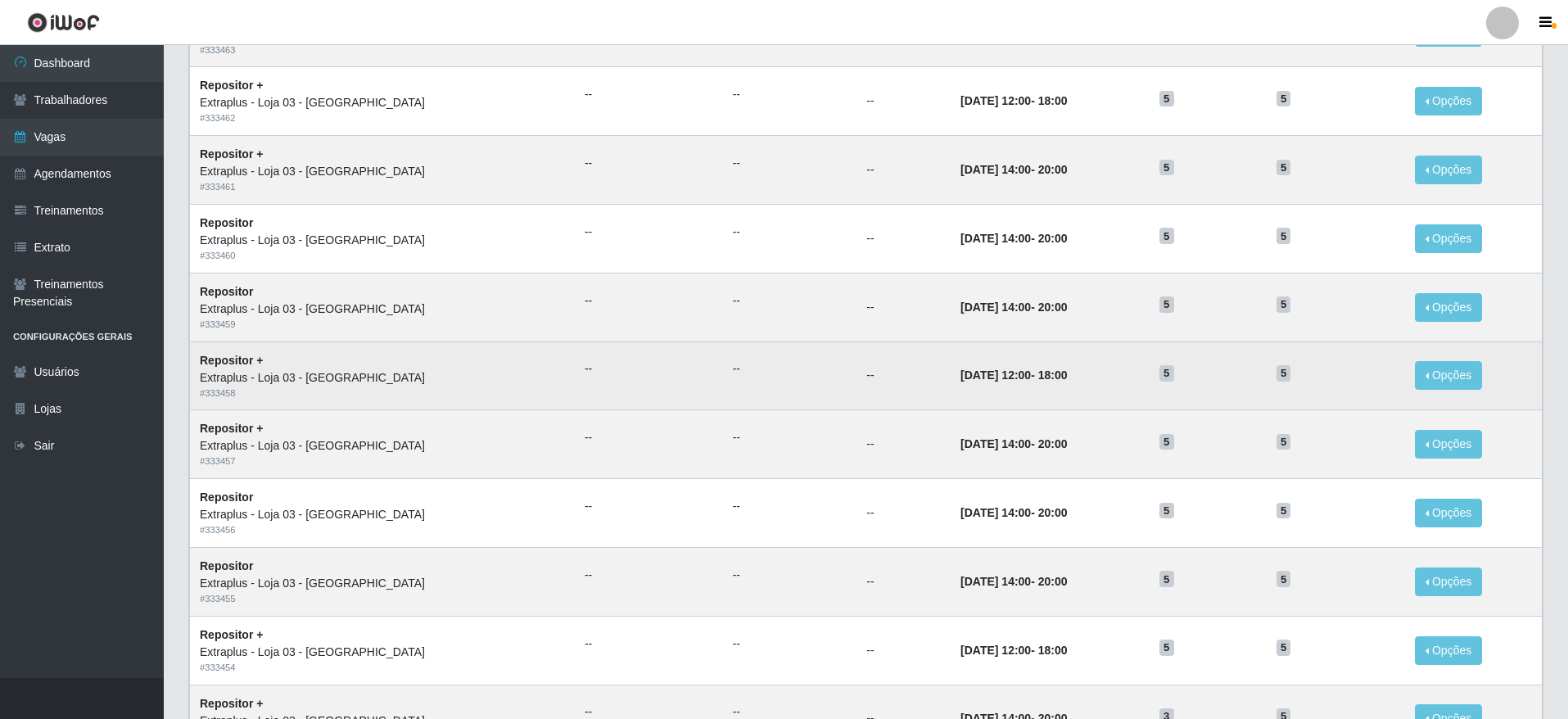
scroll to position [614, 0]
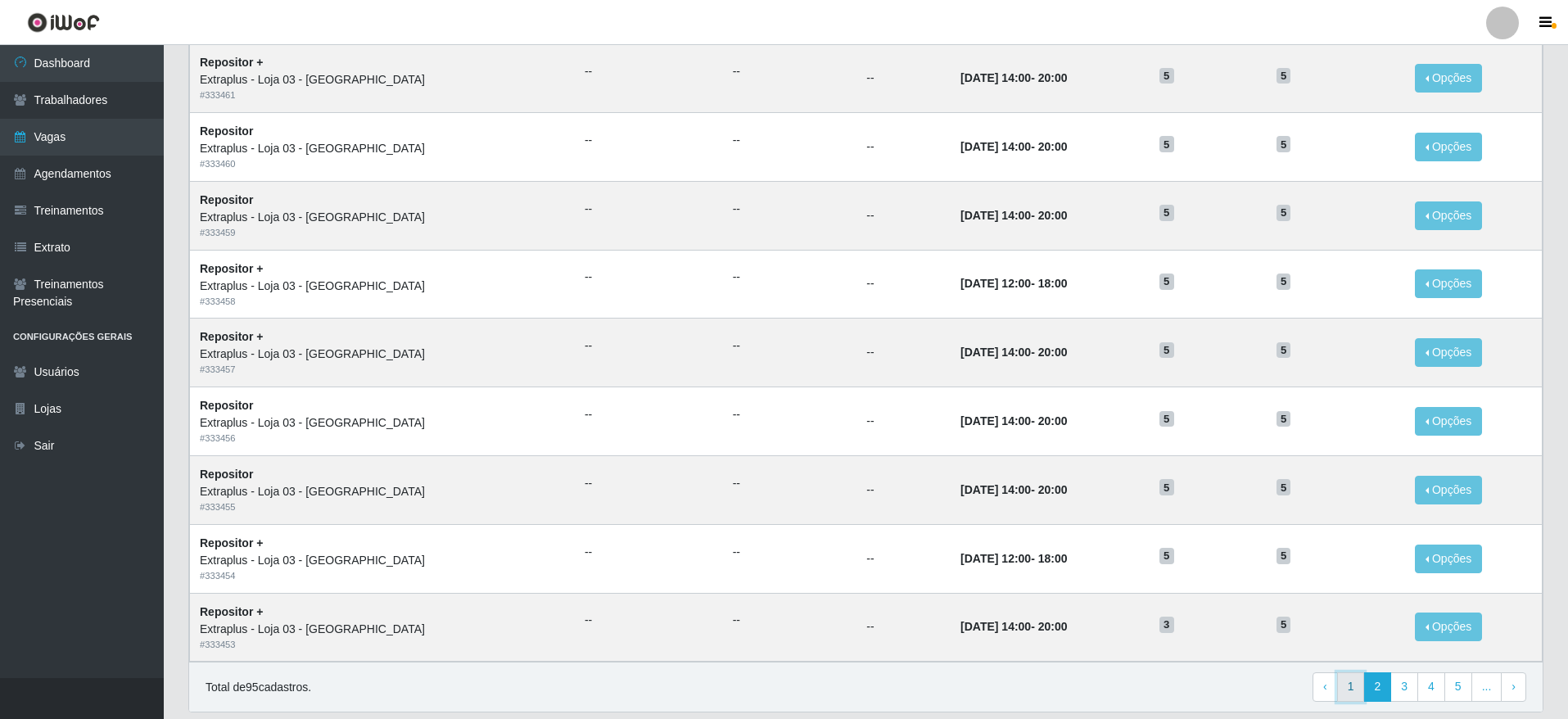
click at [1354, 689] on link "1" at bounding box center [1351, 687] width 28 height 30
